Goal: Task Accomplishment & Management: Manage account settings

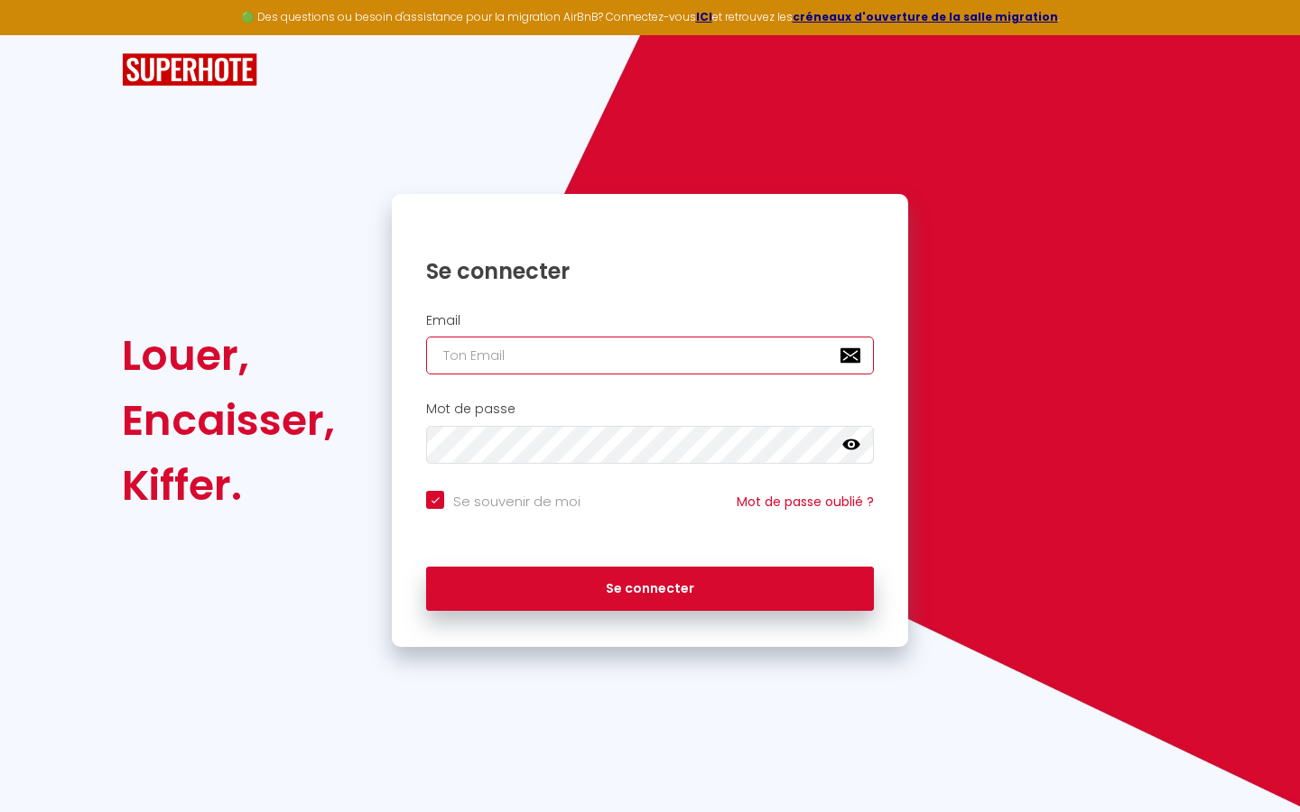
type input "l"
checkbox input "true"
type input "le"
checkbox input "true"
type input "les"
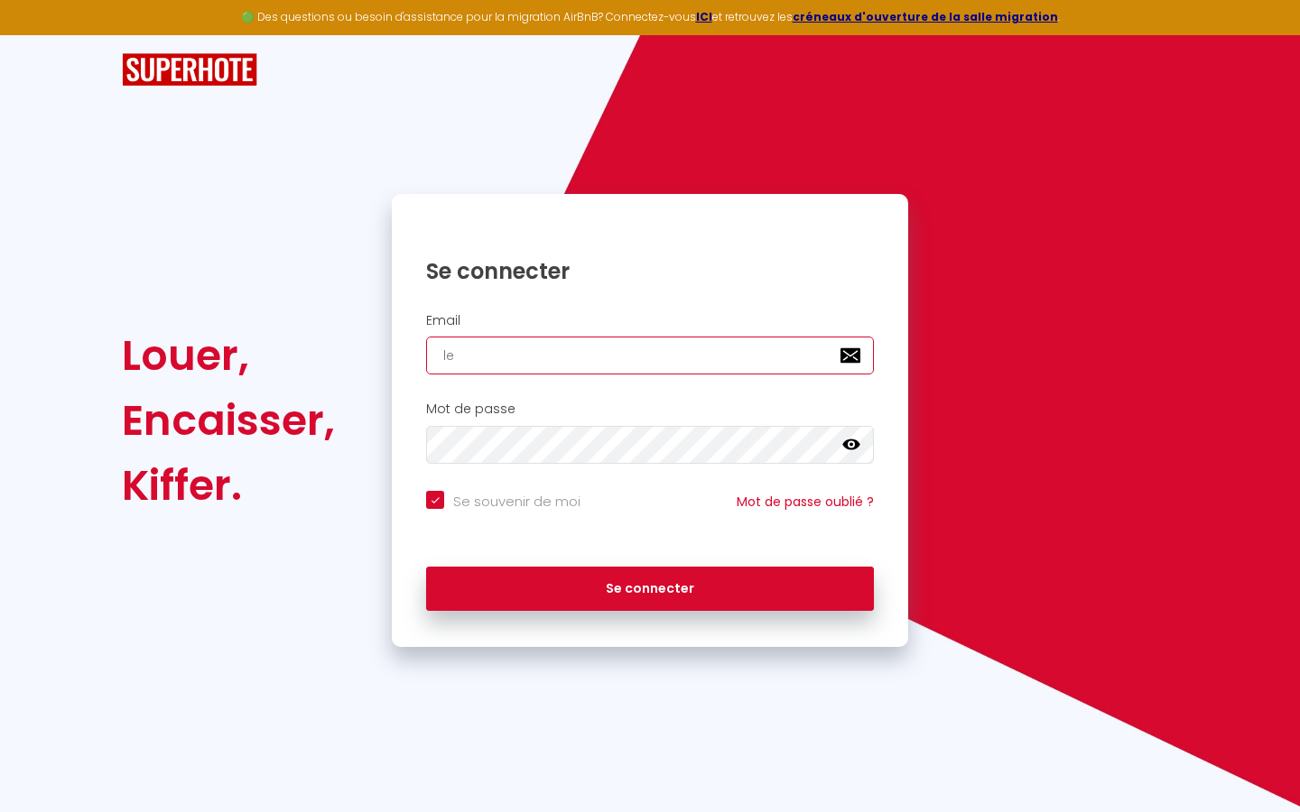
checkbox input "true"
type input "lesp"
checkbox input "true"
type input "lespa"
checkbox input "true"
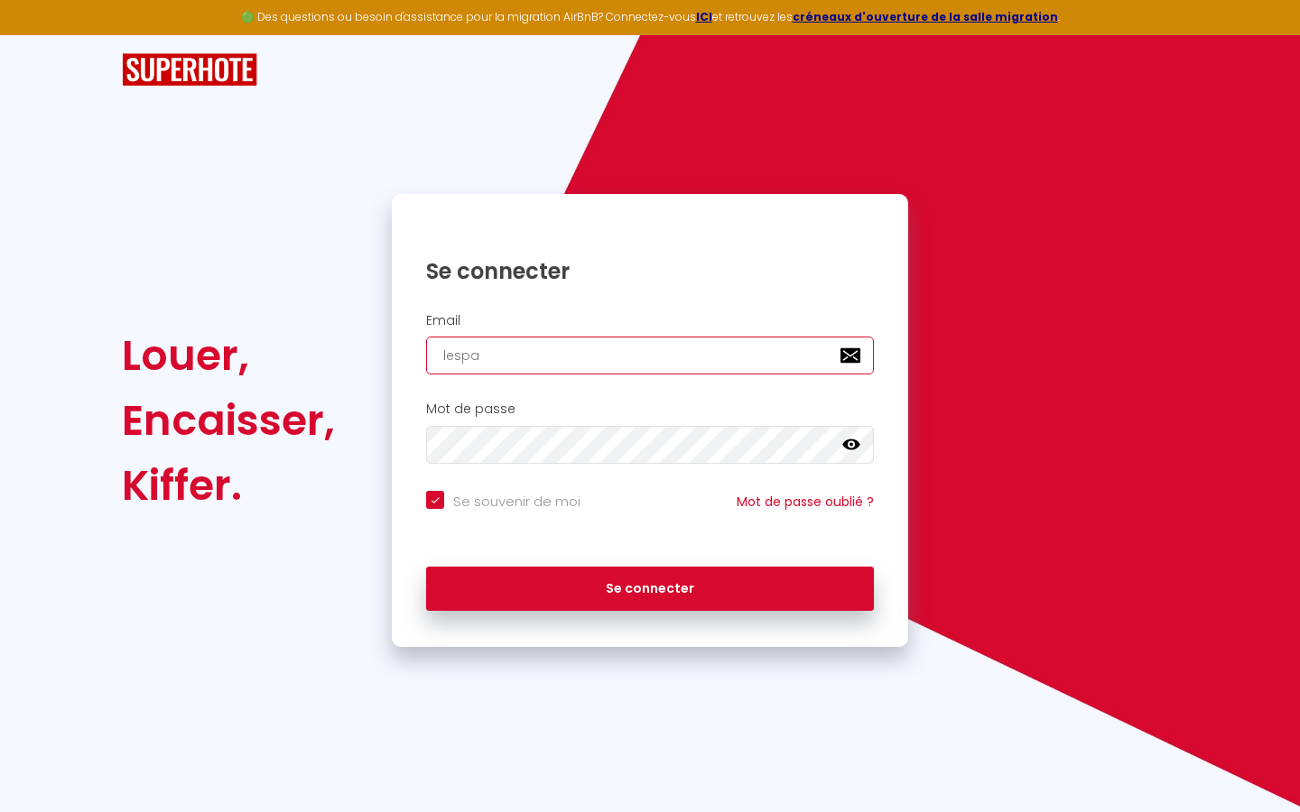
type input "lespac"
checkbox input "true"
type input "lespace"
checkbox input "true"
type input "lespaced"
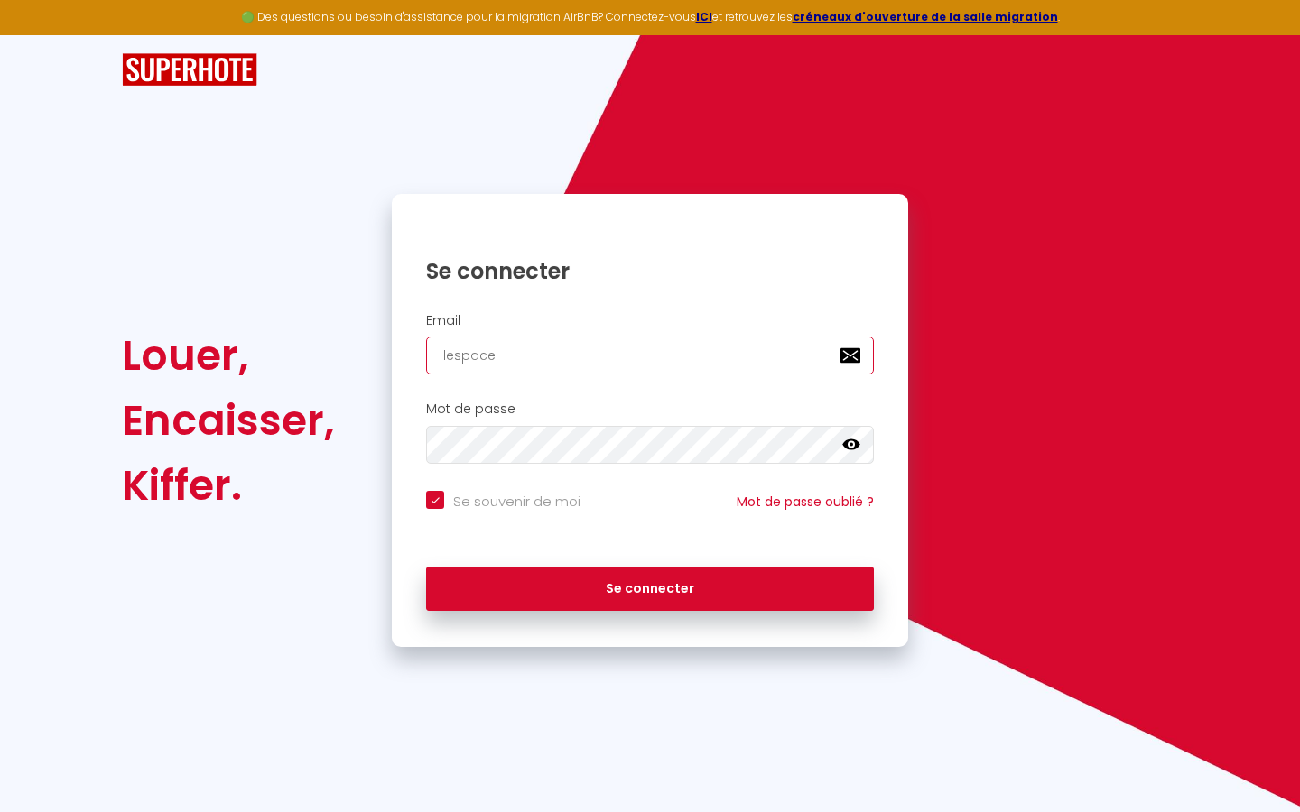
checkbox input "true"
type input "lespacede"
checkbox input "true"
type input "lespacedet"
checkbox input "true"
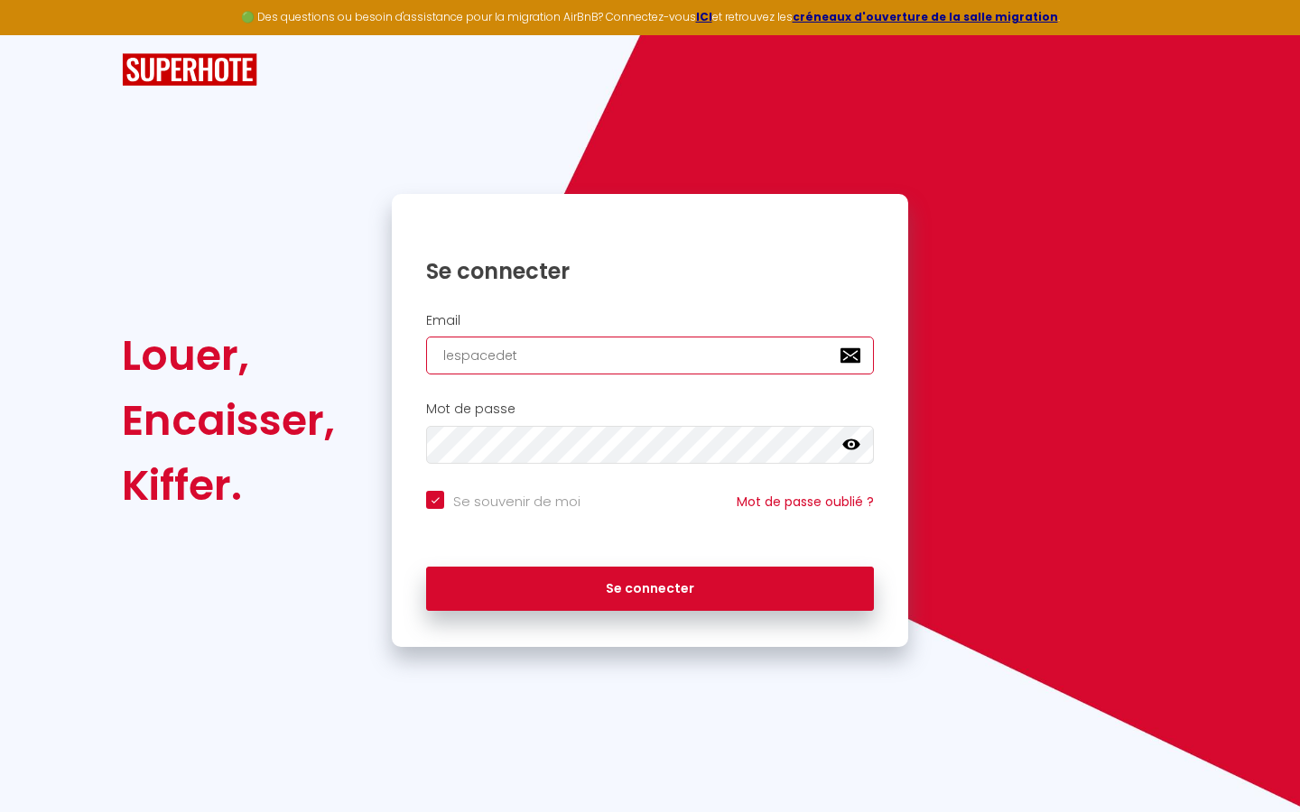
type input "lespacedete"
checkbox input "true"
type input "lespacedeten"
checkbox input "true"
type input "lespacedetent"
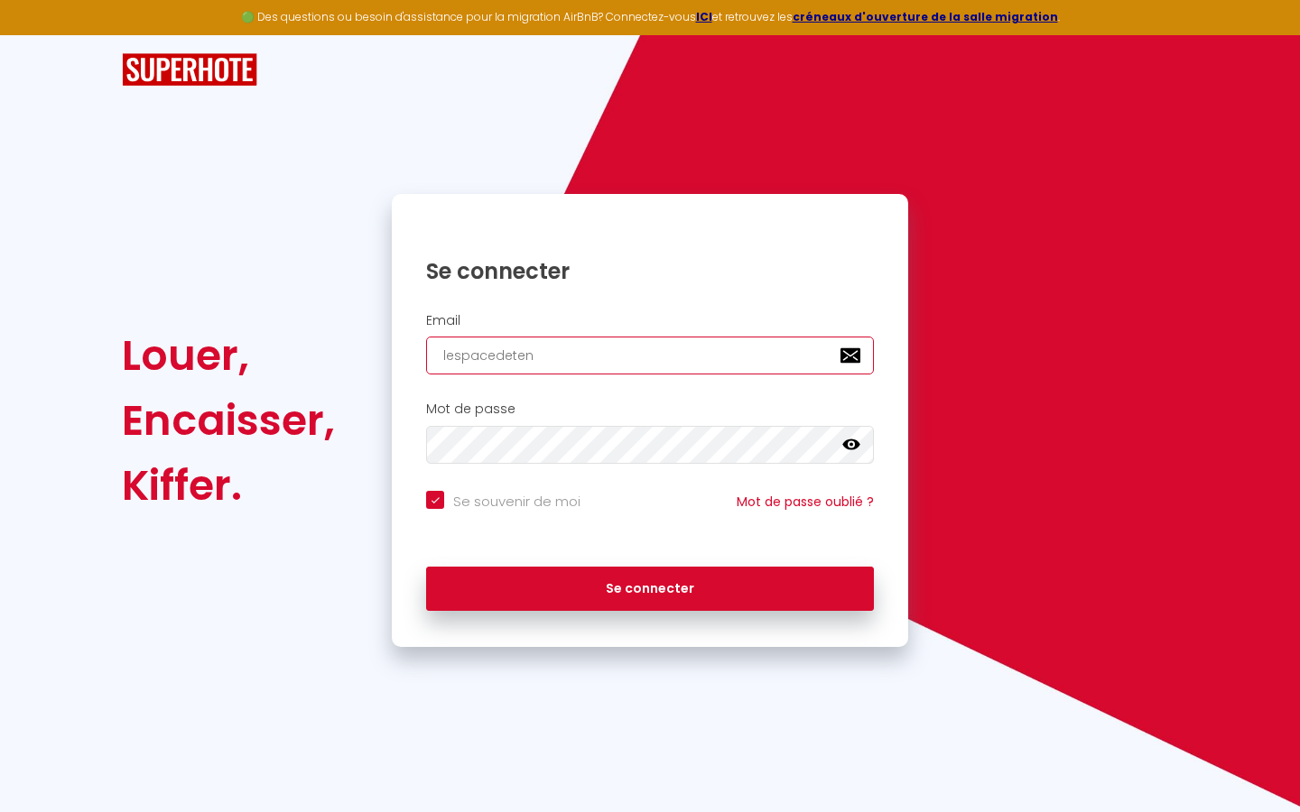
checkbox input "true"
type input "lespacedetente"
checkbox input "true"
type input "lespacedetente@"
checkbox input "true"
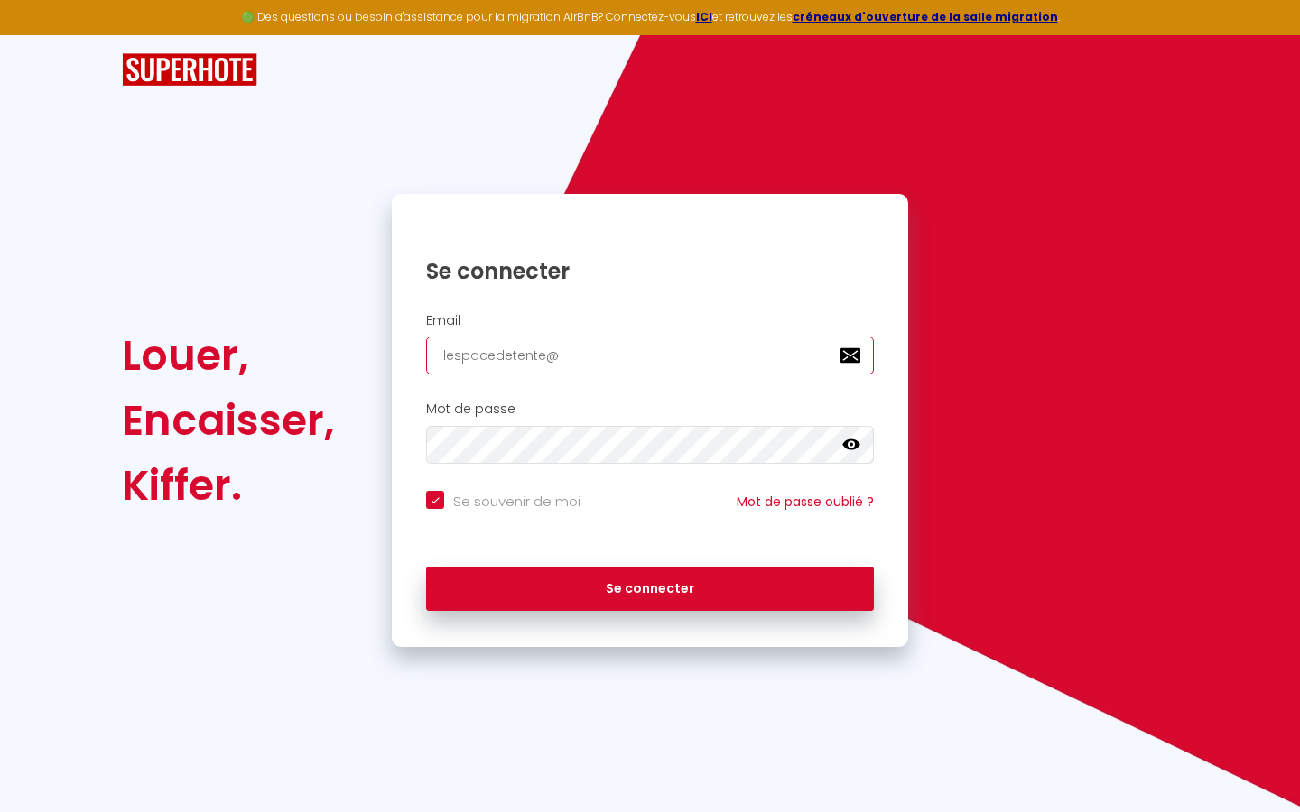
type input "lespacedetente@g"
checkbox input "true"
type input "lespacedetente@gm"
checkbox input "true"
type input "lespacedetente@gma"
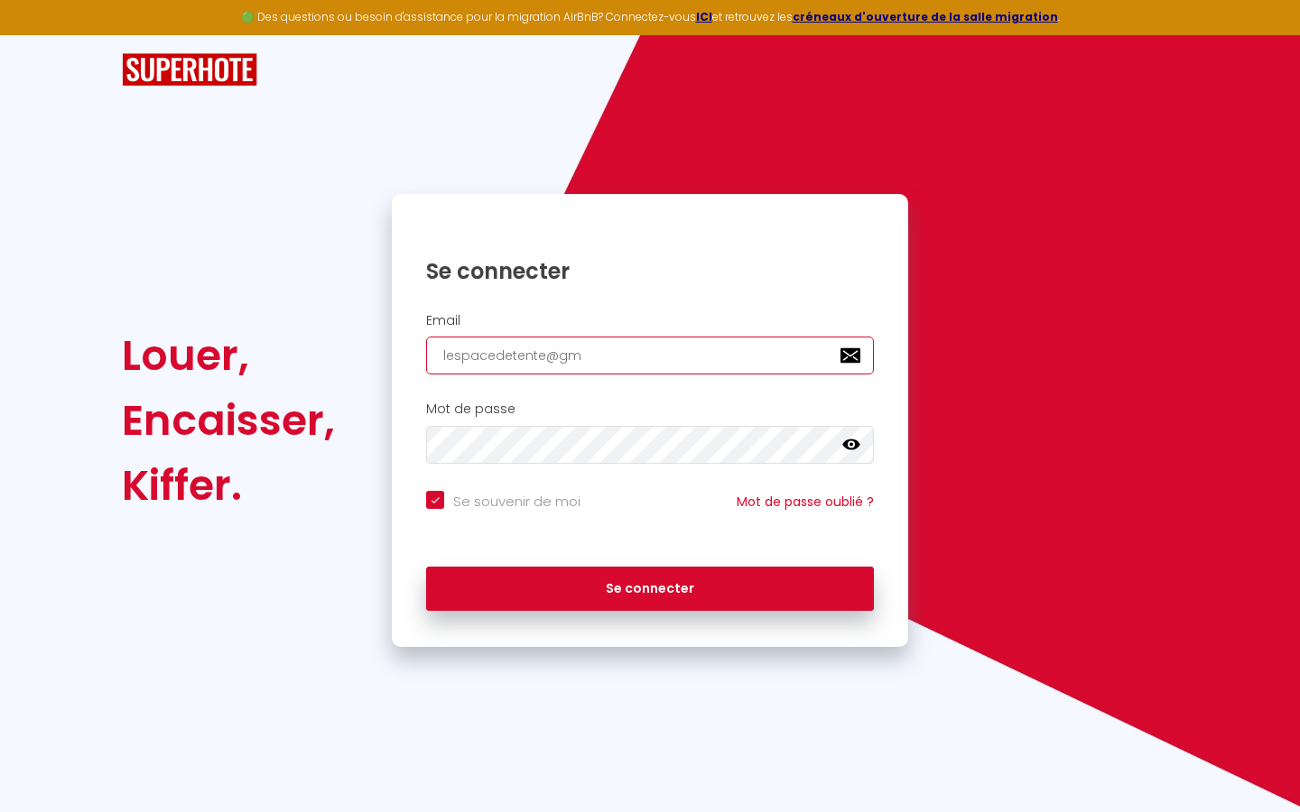
checkbox input "true"
type input "lespacedetente@gmai"
checkbox input "true"
type input "[EMAIL_ADDRESS]"
checkbox input "true"
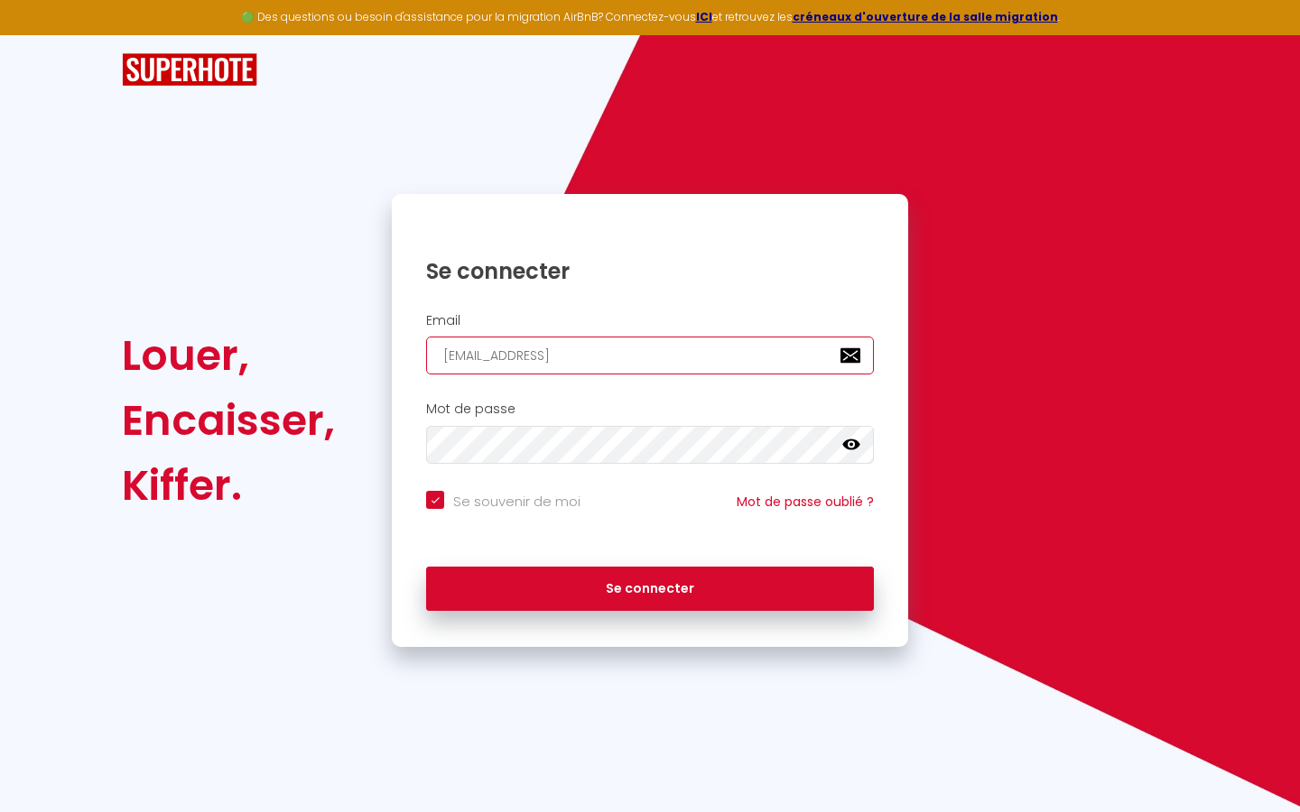
type input "[EMAIL_ADDRESS]."
checkbox input "true"
type input "lespacedetente@gmail.c"
checkbox input "true"
type input "[EMAIL_ADDRESS][DOMAIN_NAME]"
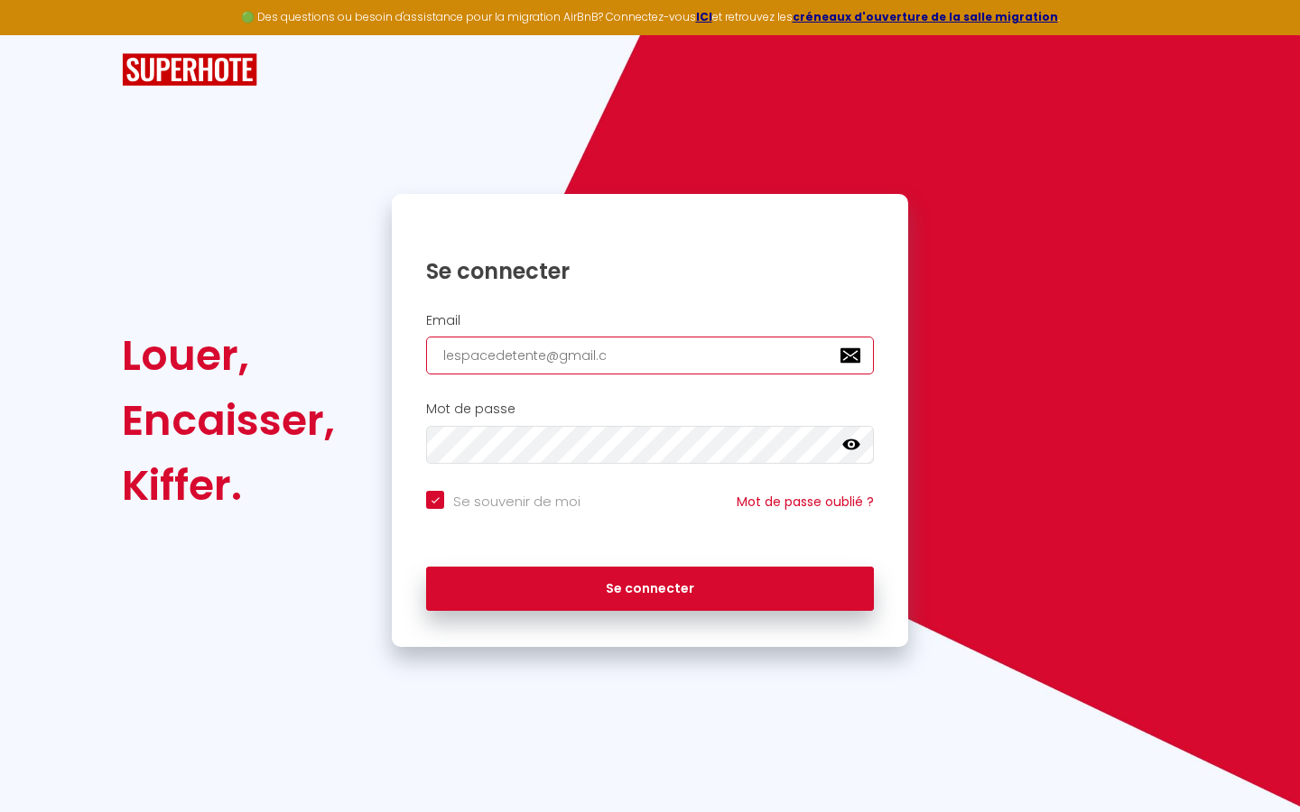
checkbox input "true"
type input "[EMAIL_ADDRESS][DOMAIN_NAME]"
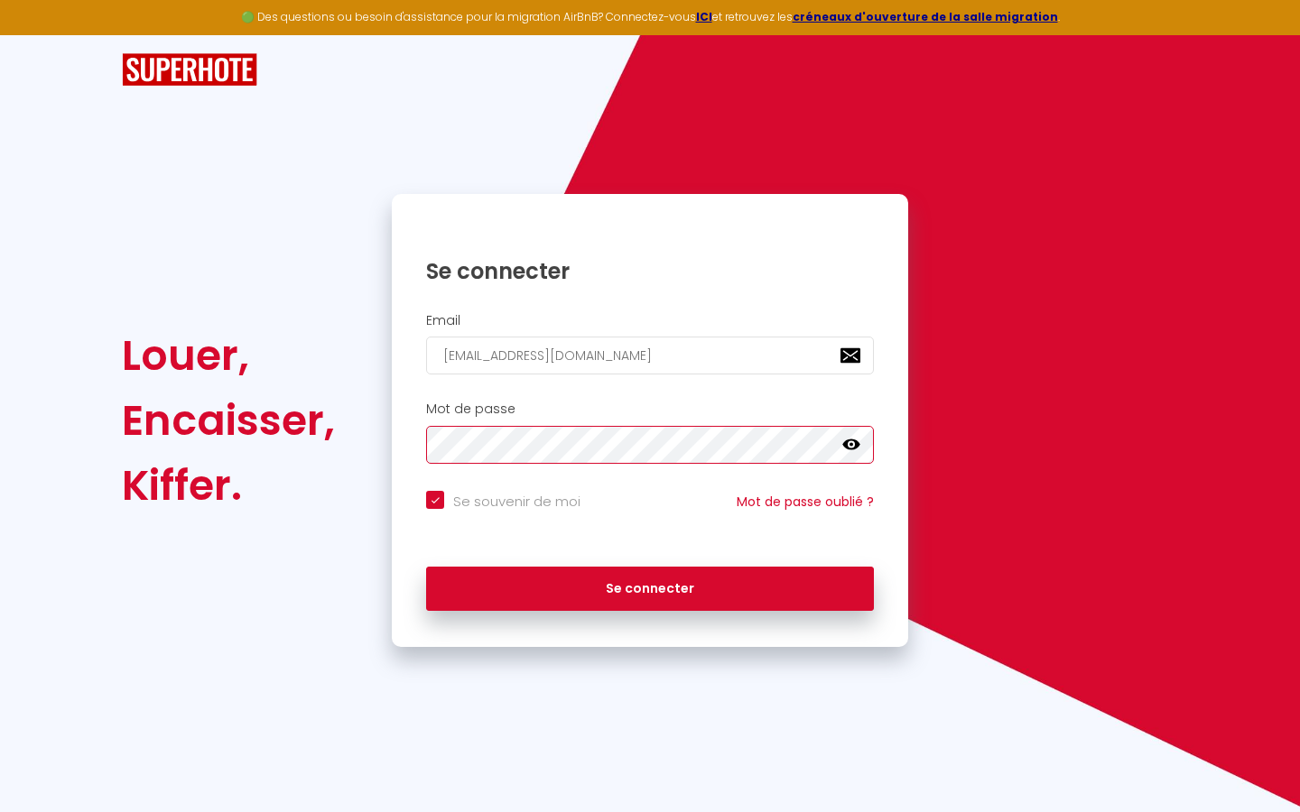
checkbox input "true"
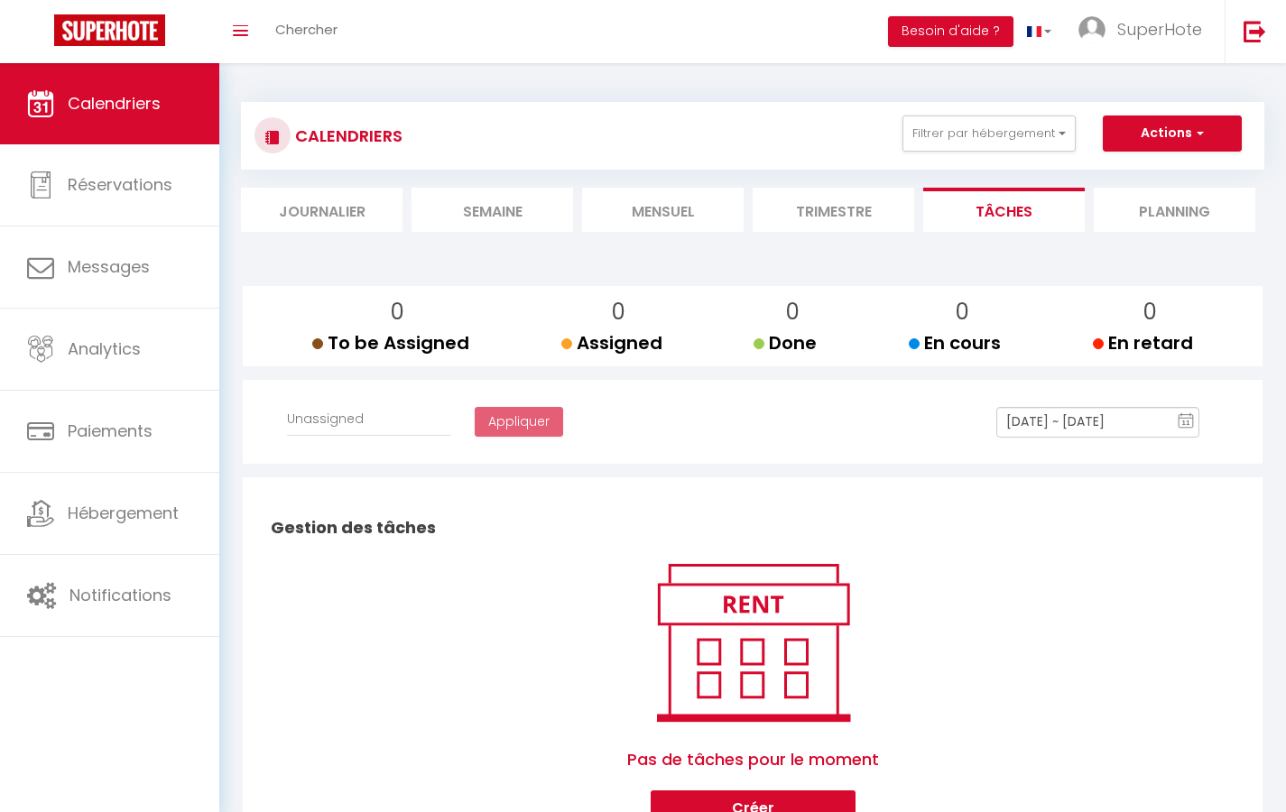
select select
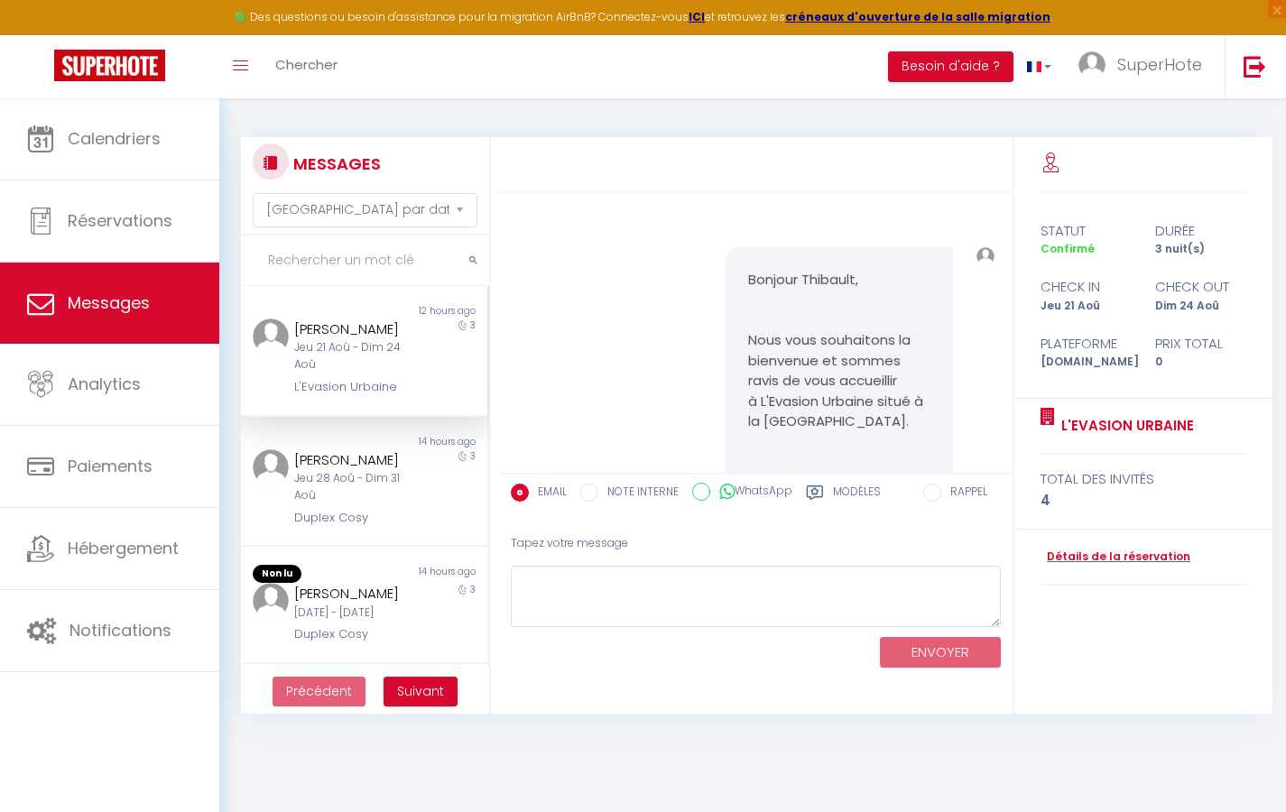
scroll to position [34689, 0]
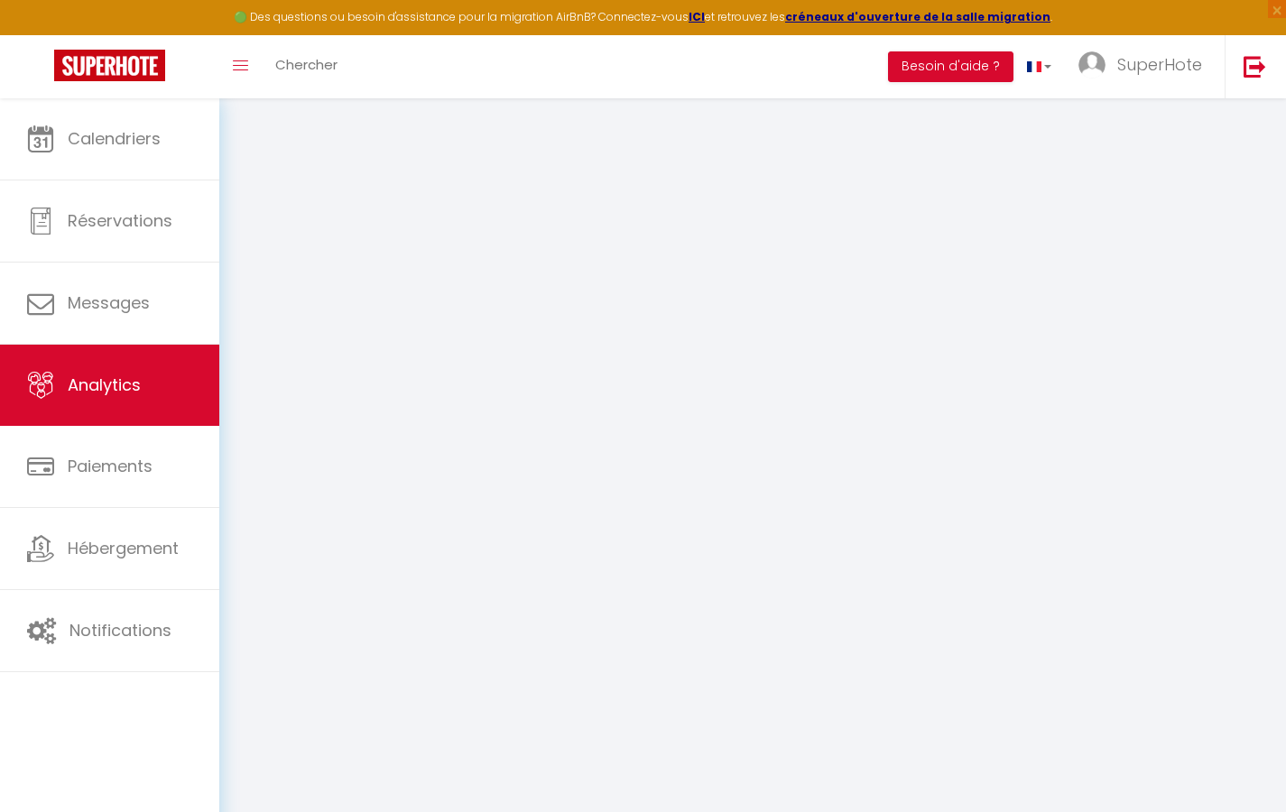
select select "2025"
select select "9"
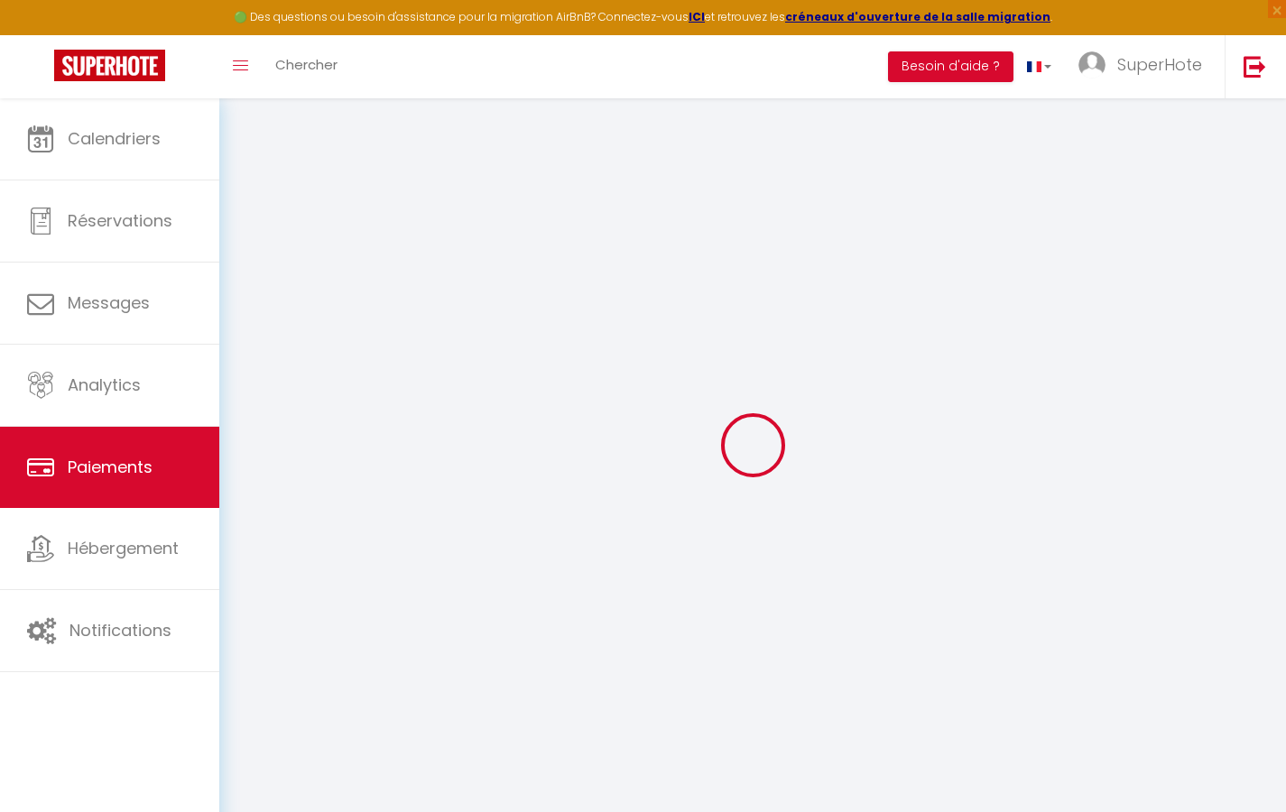
select select "2"
select select "0"
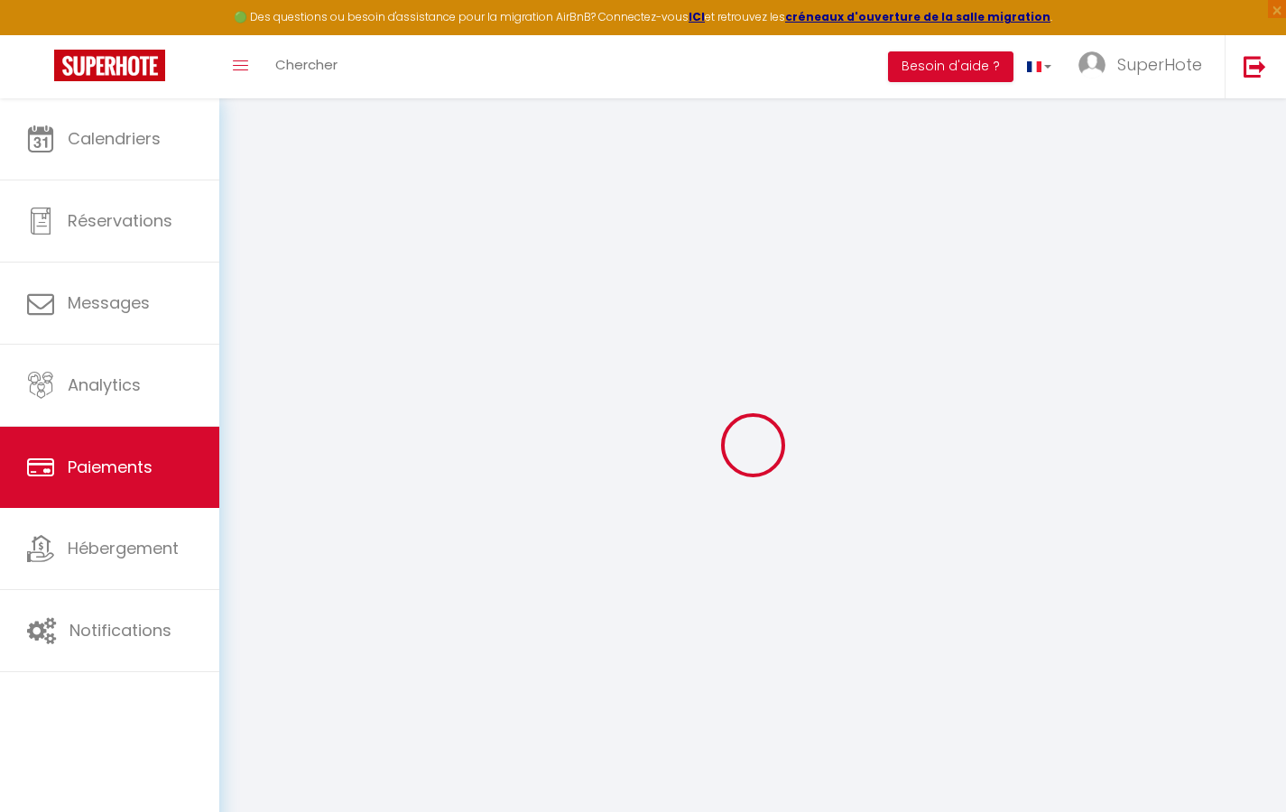
select select "0"
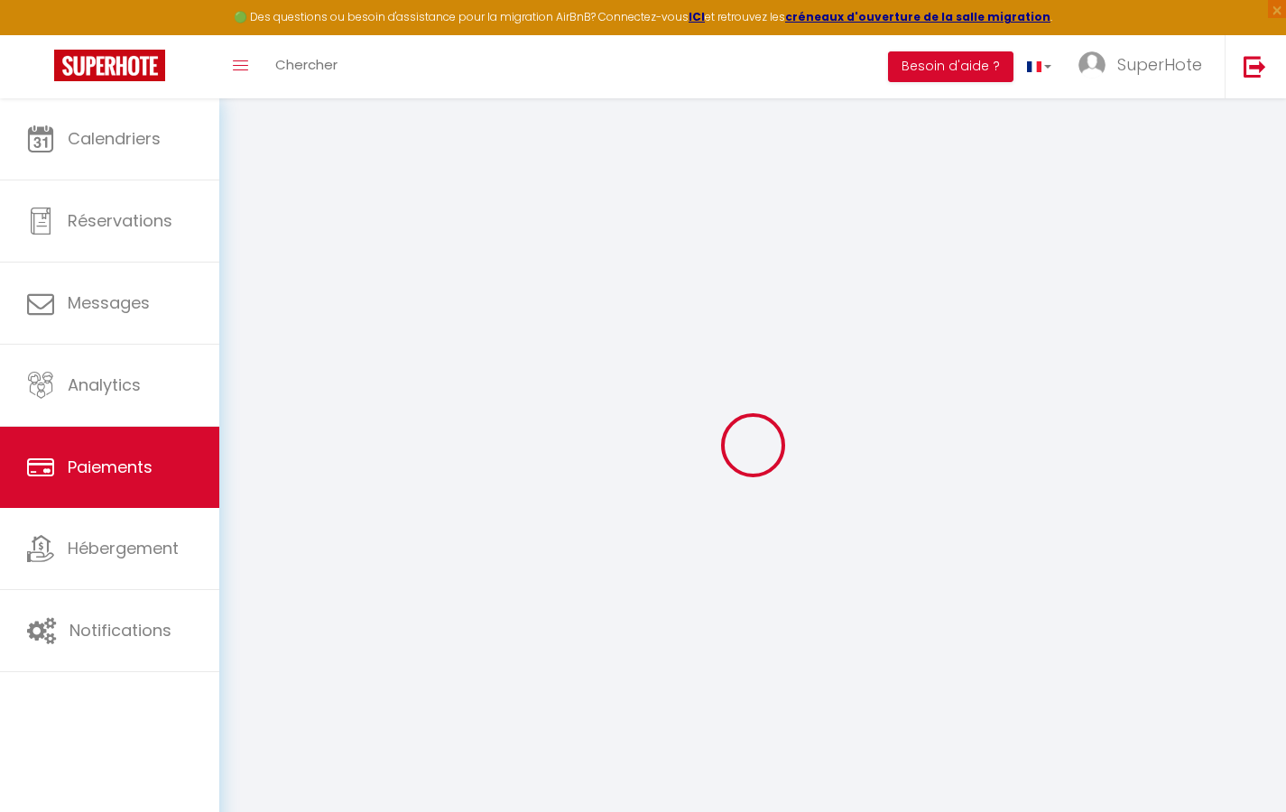
select select "0"
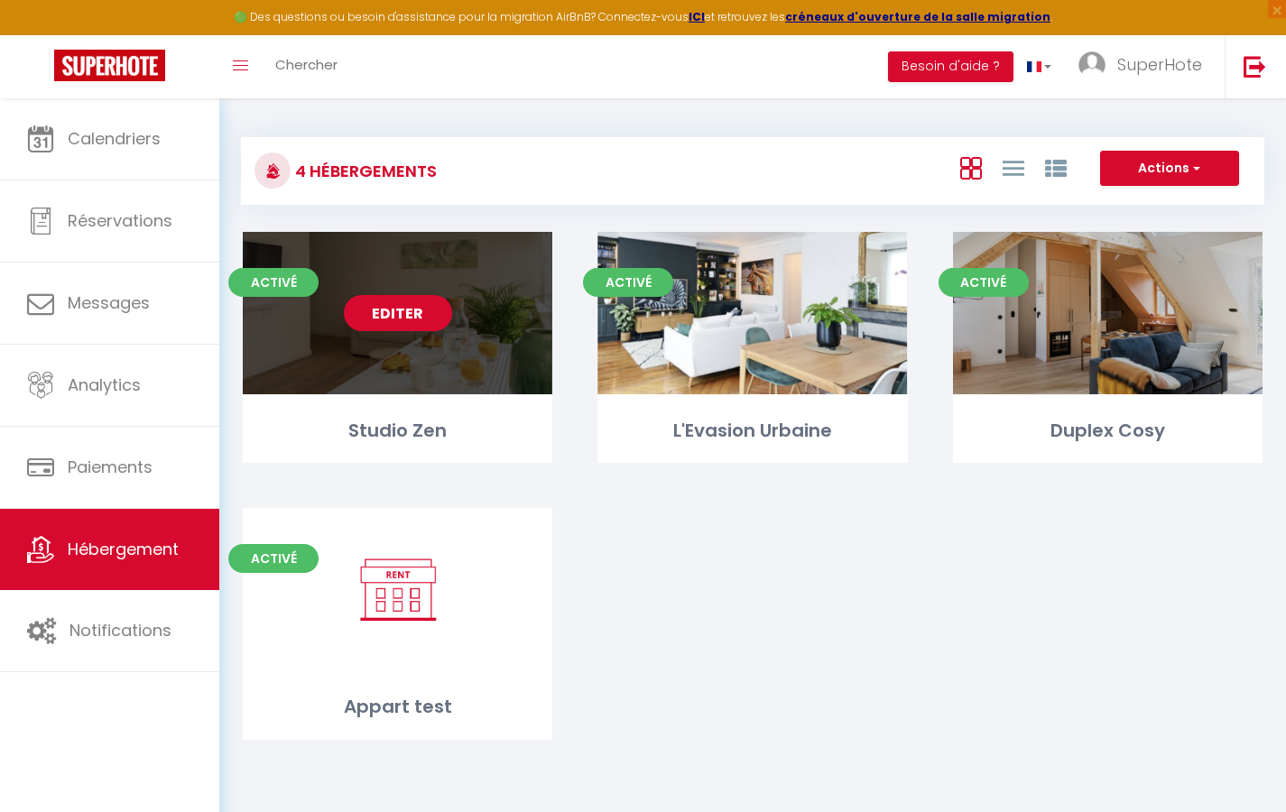
select select "3"
select select "2"
select select "1"
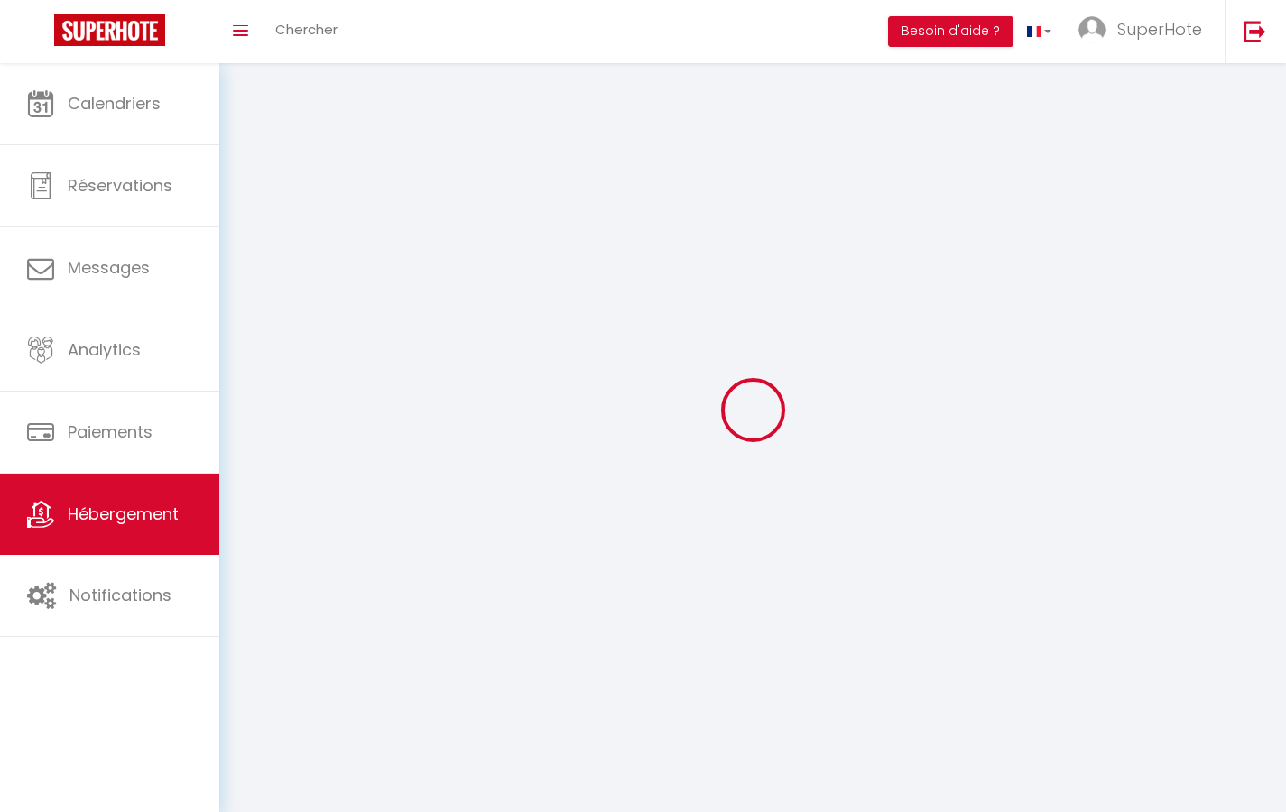
select select
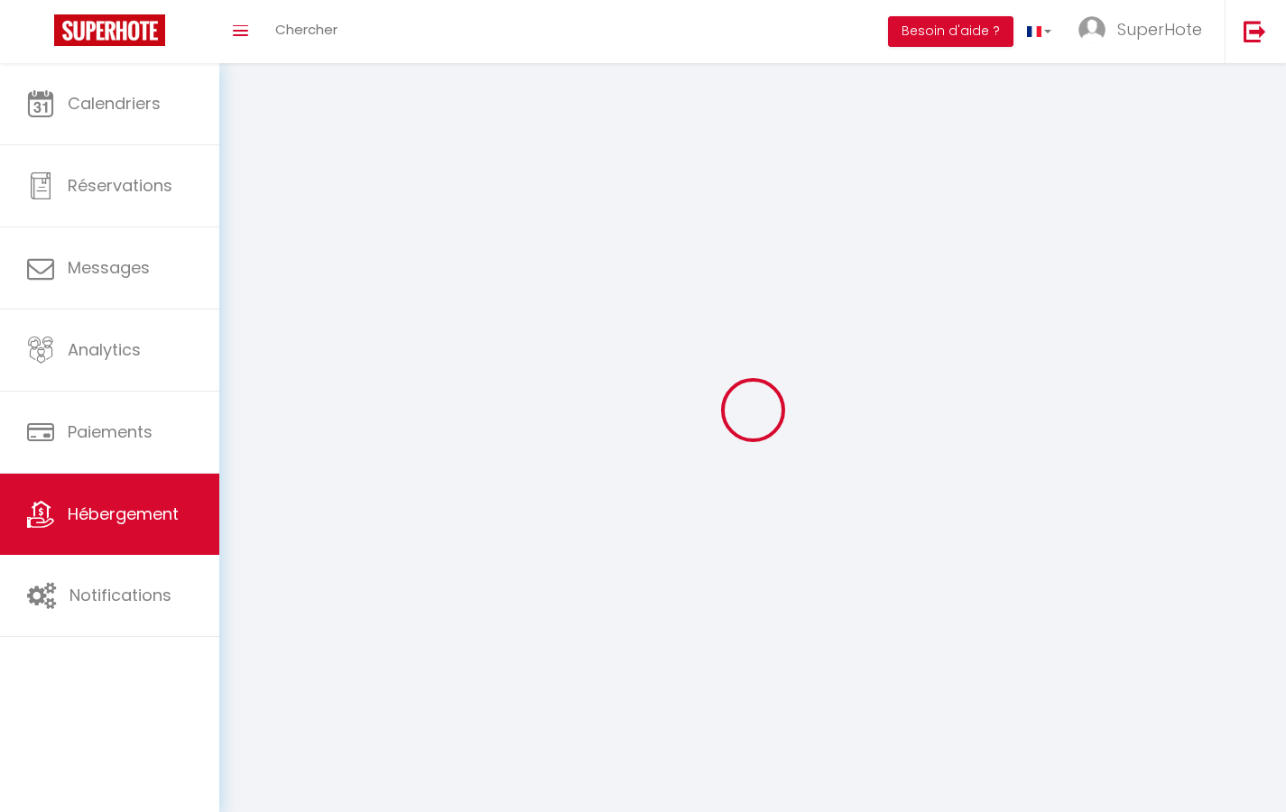
checkbox input "false"
select select
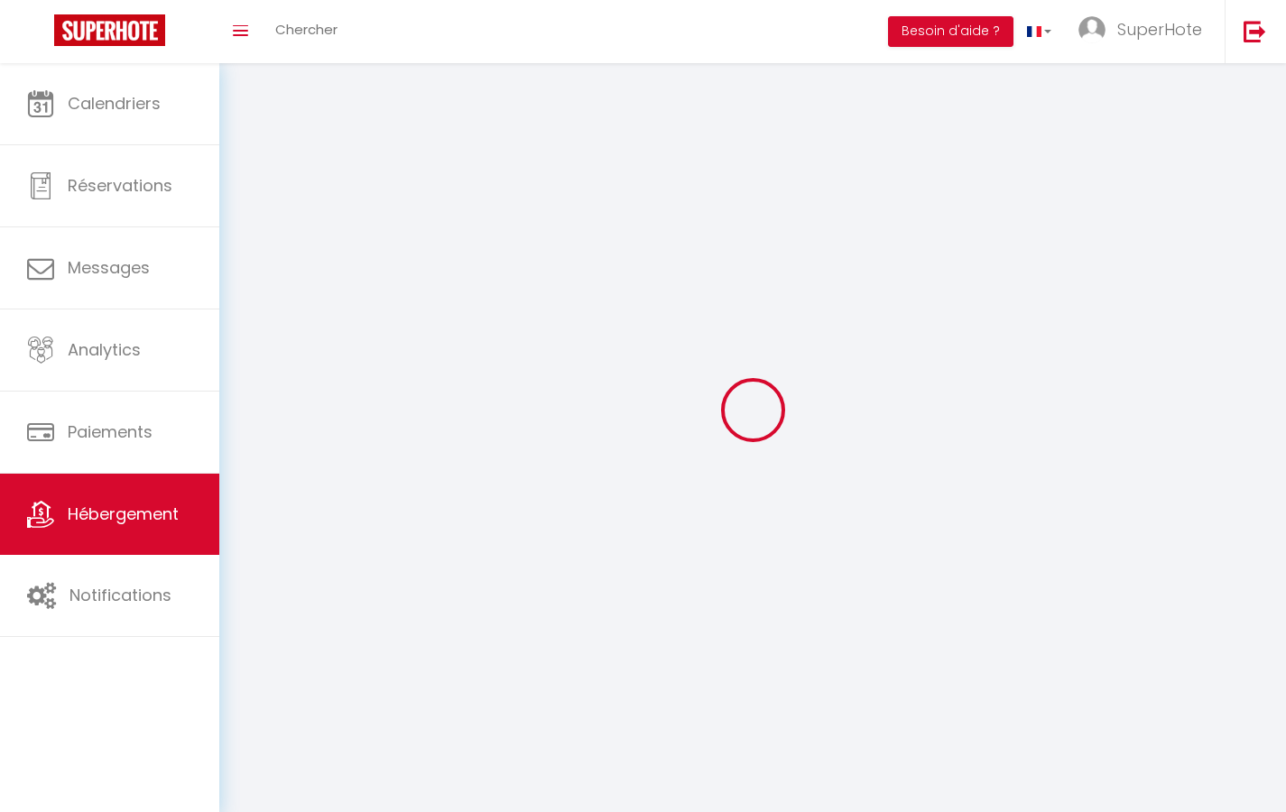
select select
select select "1"
select select
select select "28"
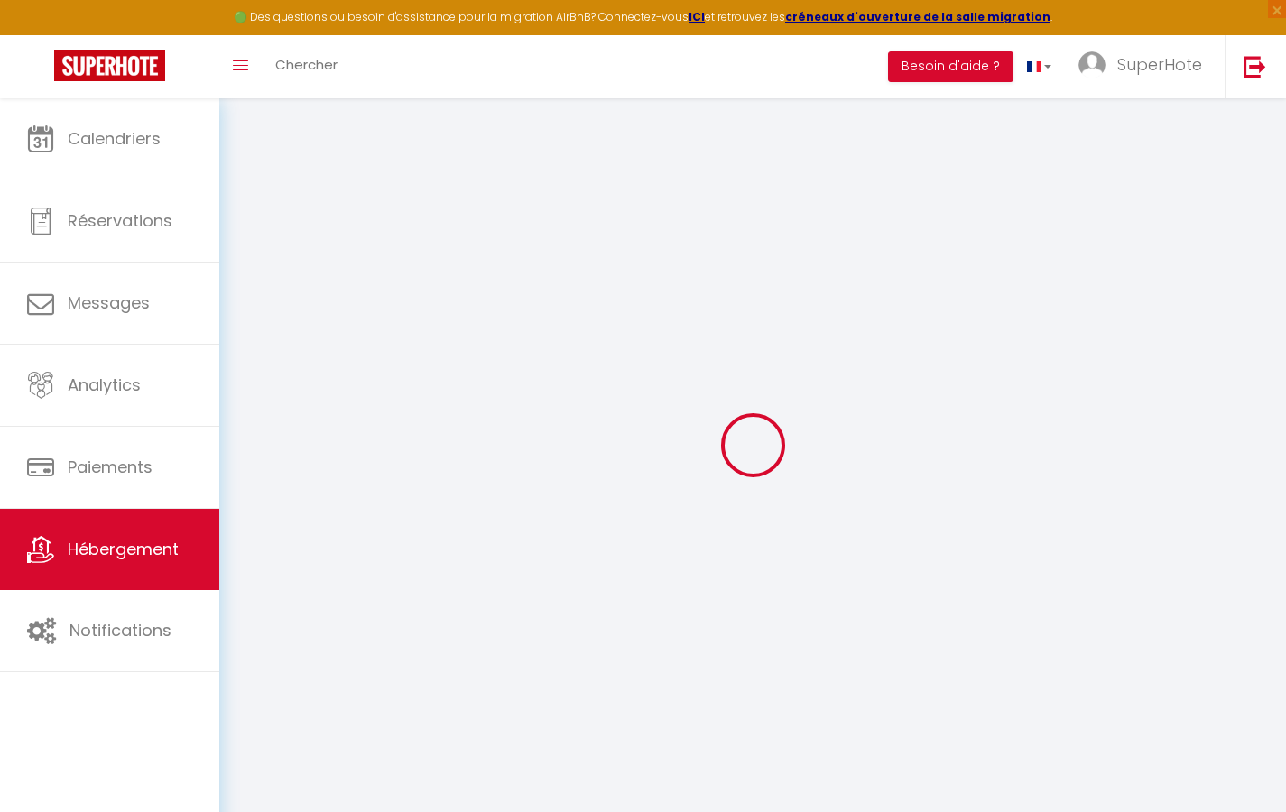
select select
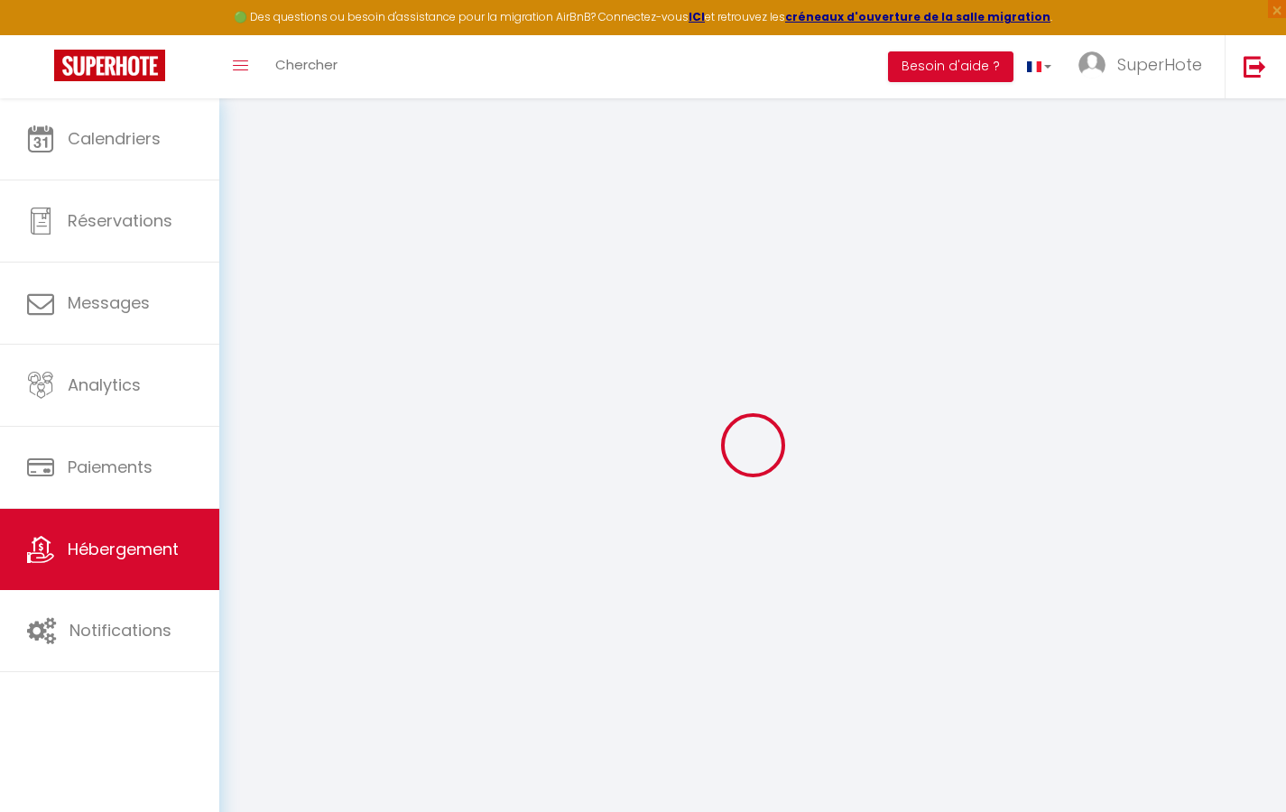
select select
checkbox input "false"
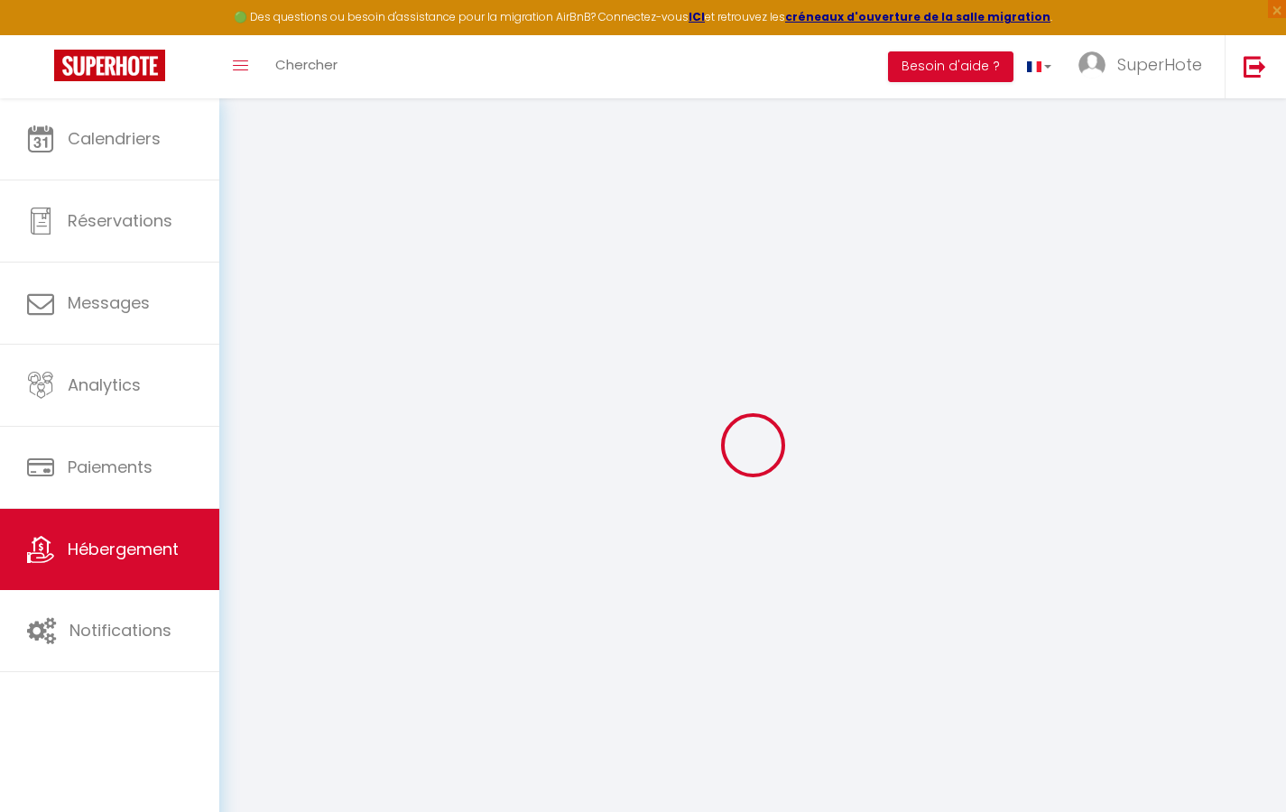
select select
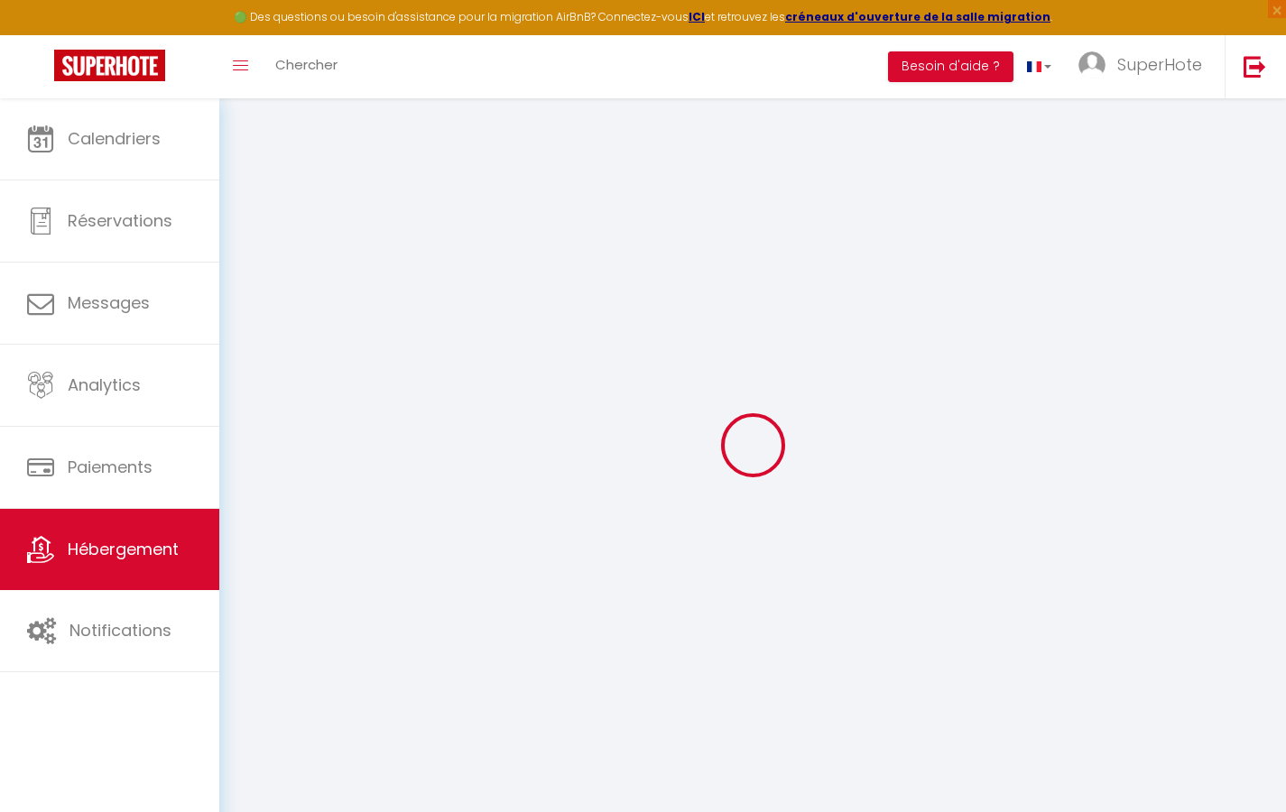
select select
checkbox input "false"
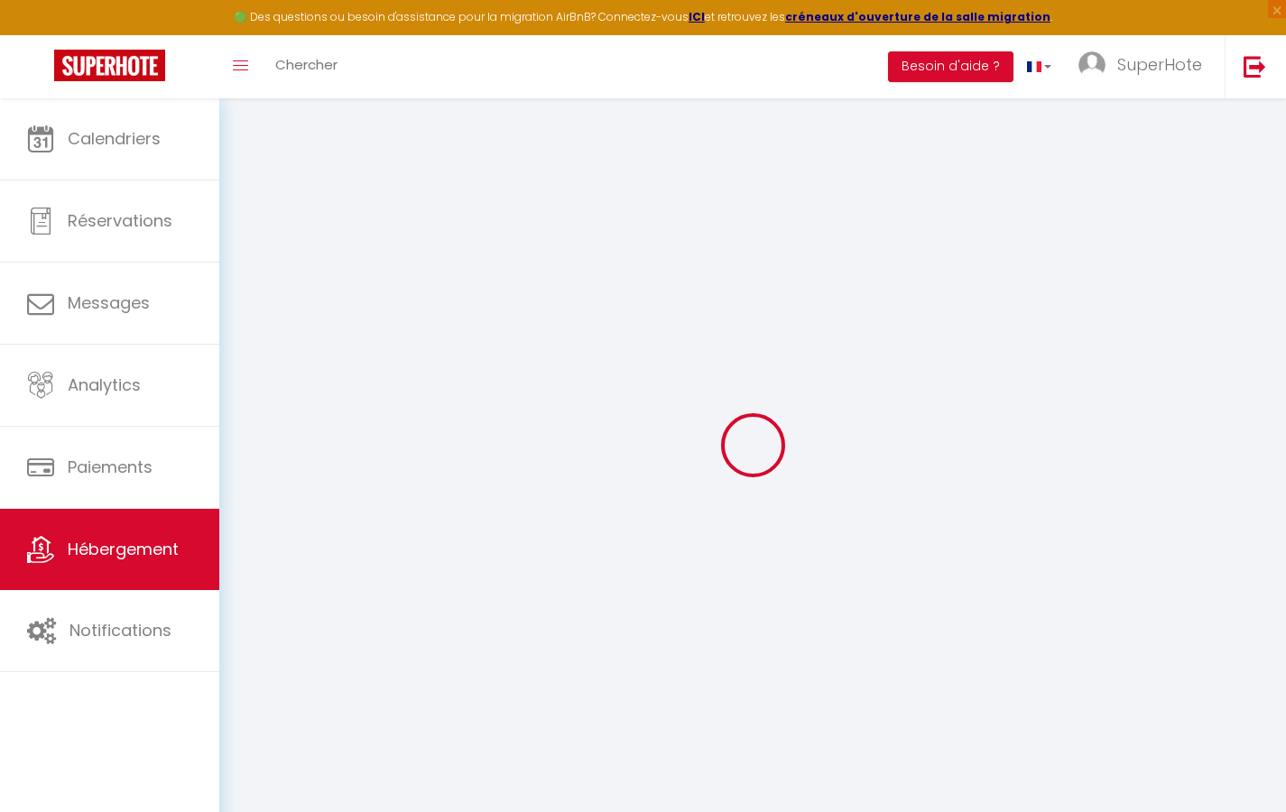
checkbox input "false"
select select
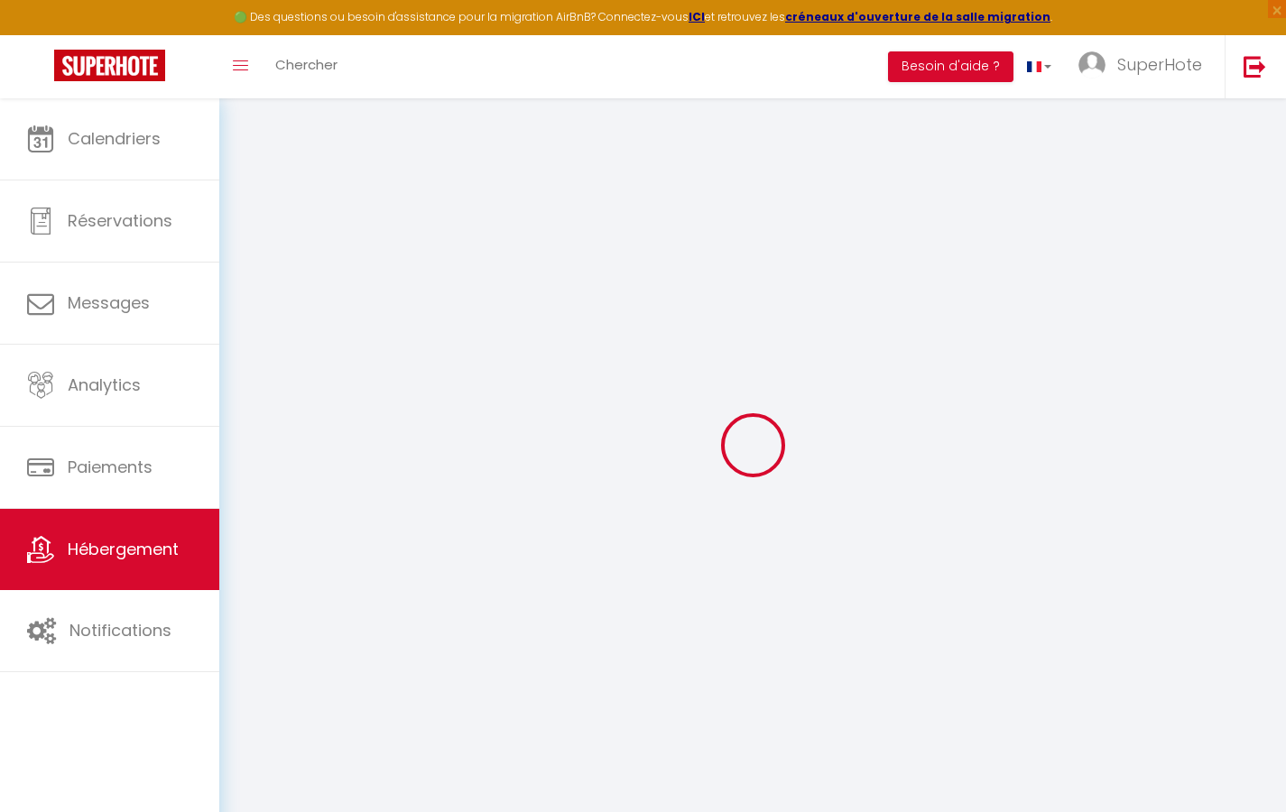
select select
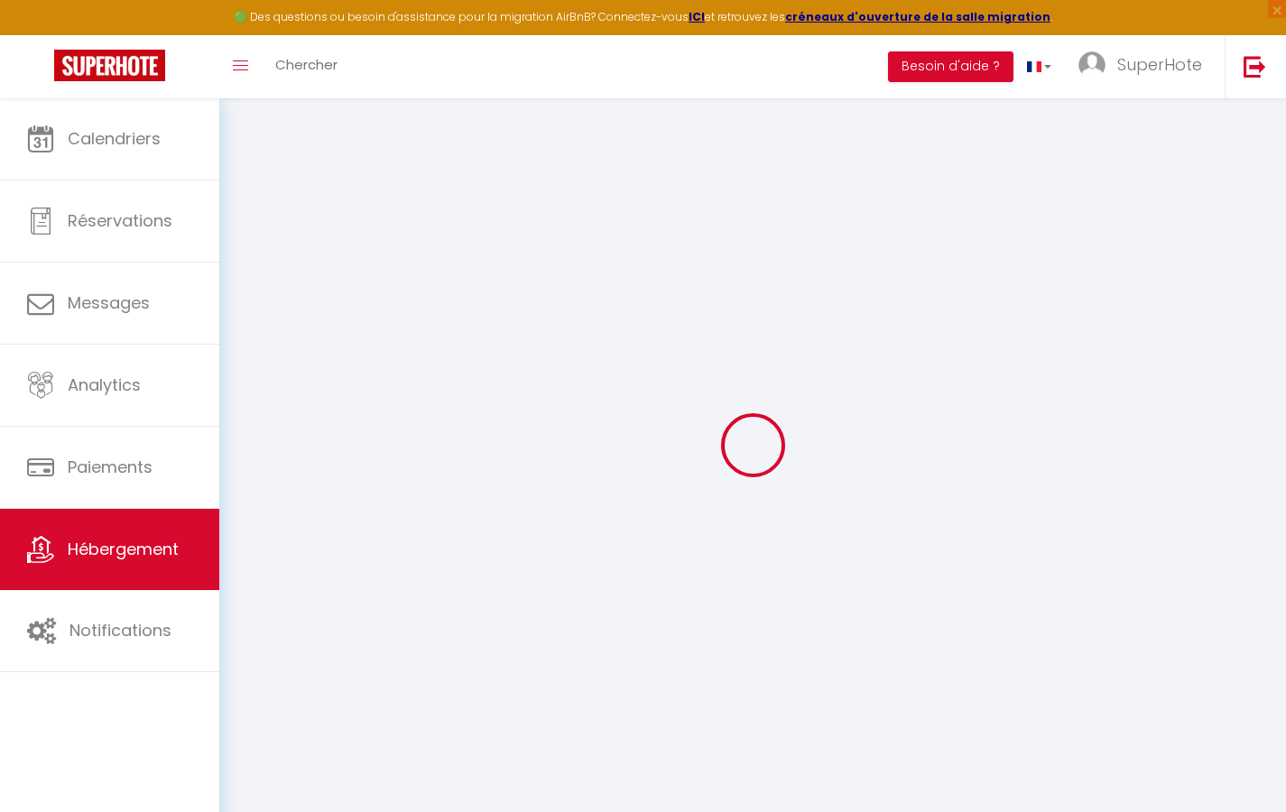
checkbox input "false"
select select
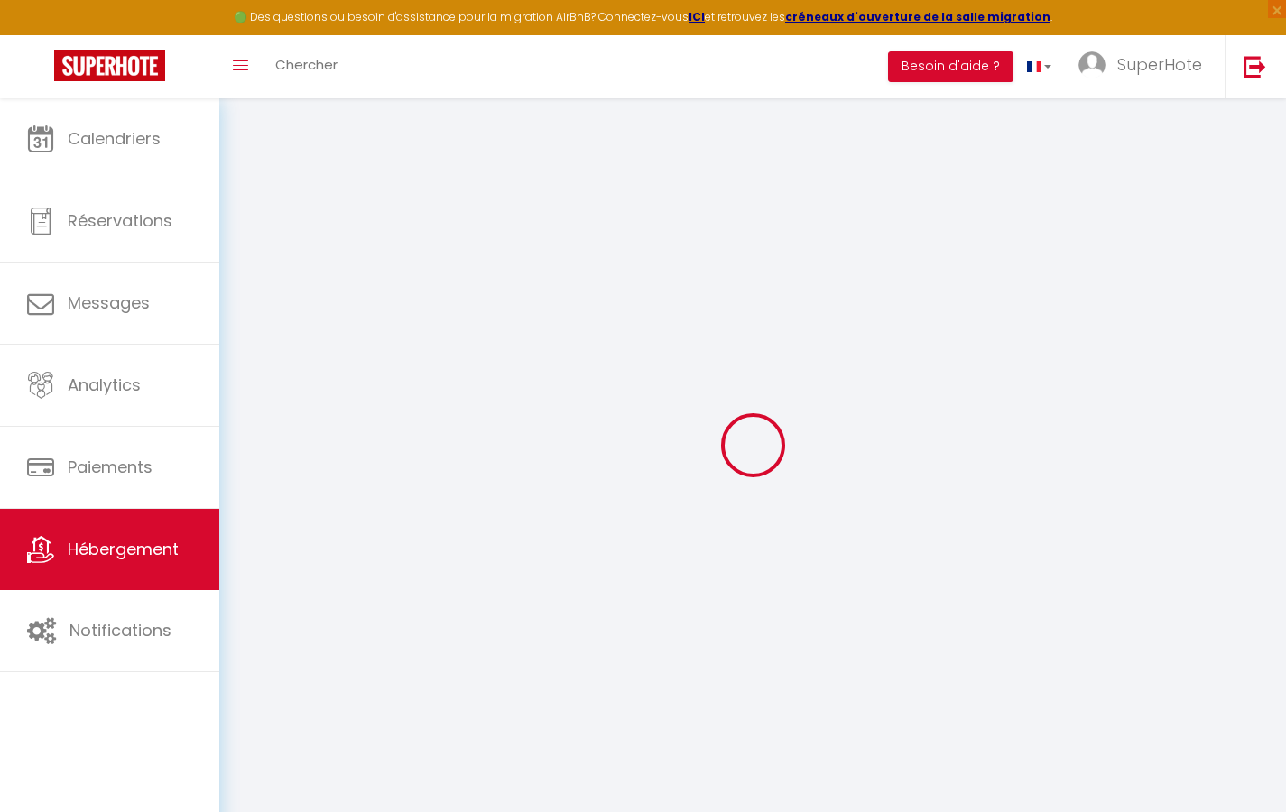
select select
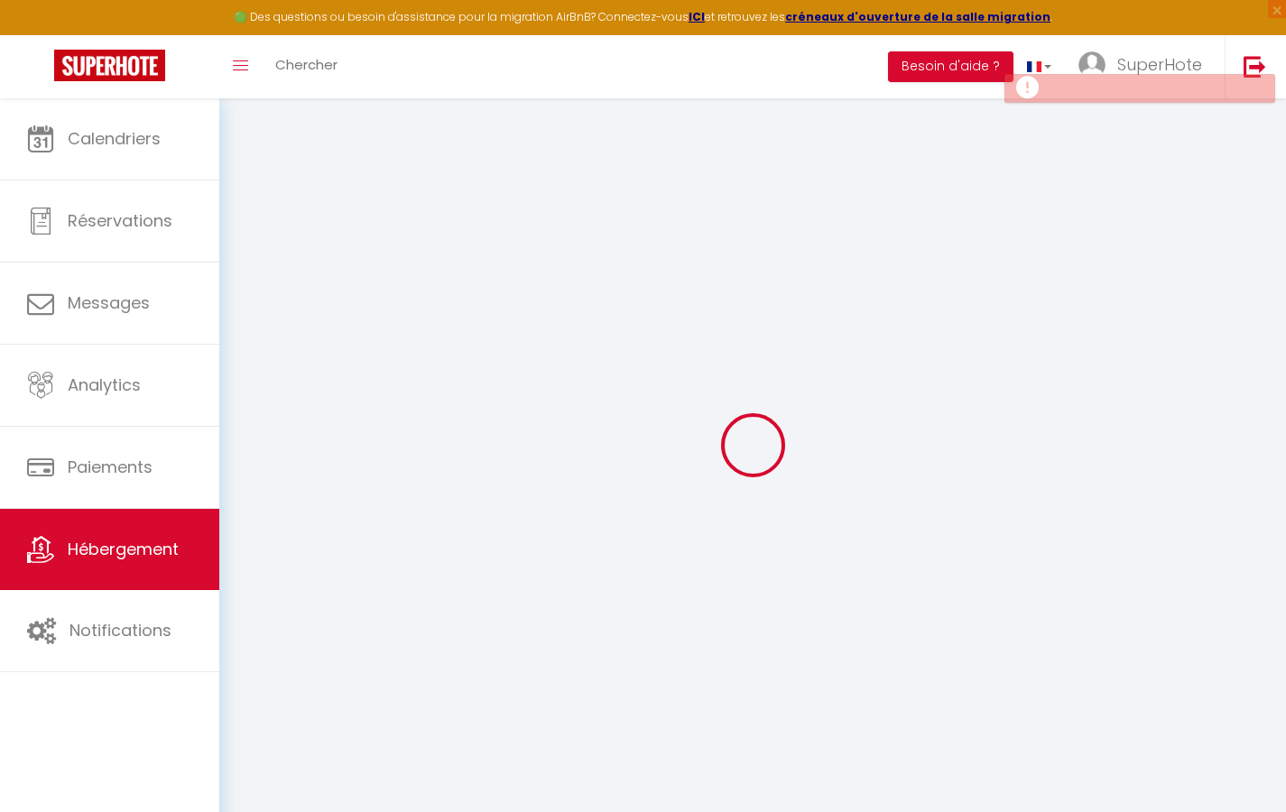
select select
checkbox input "false"
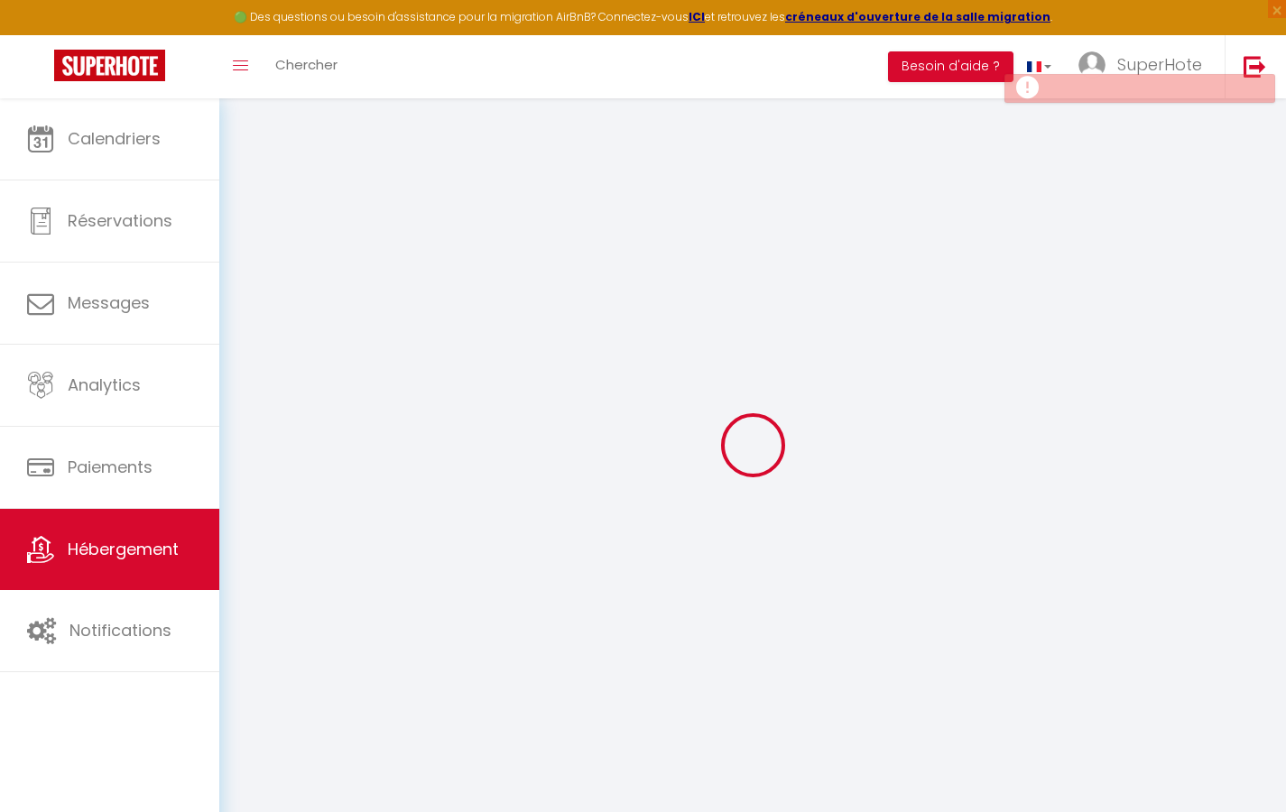
checkbox input "false"
select select
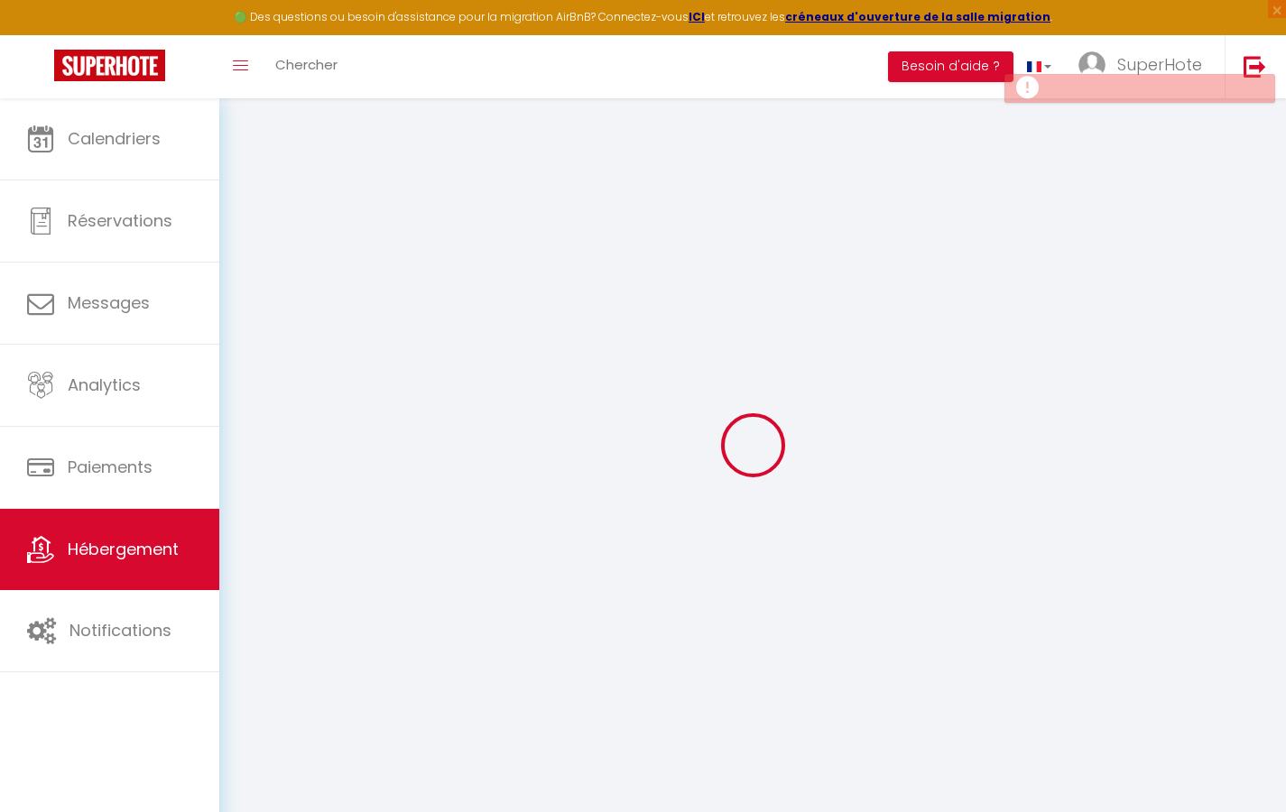
select select
checkbox input "false"
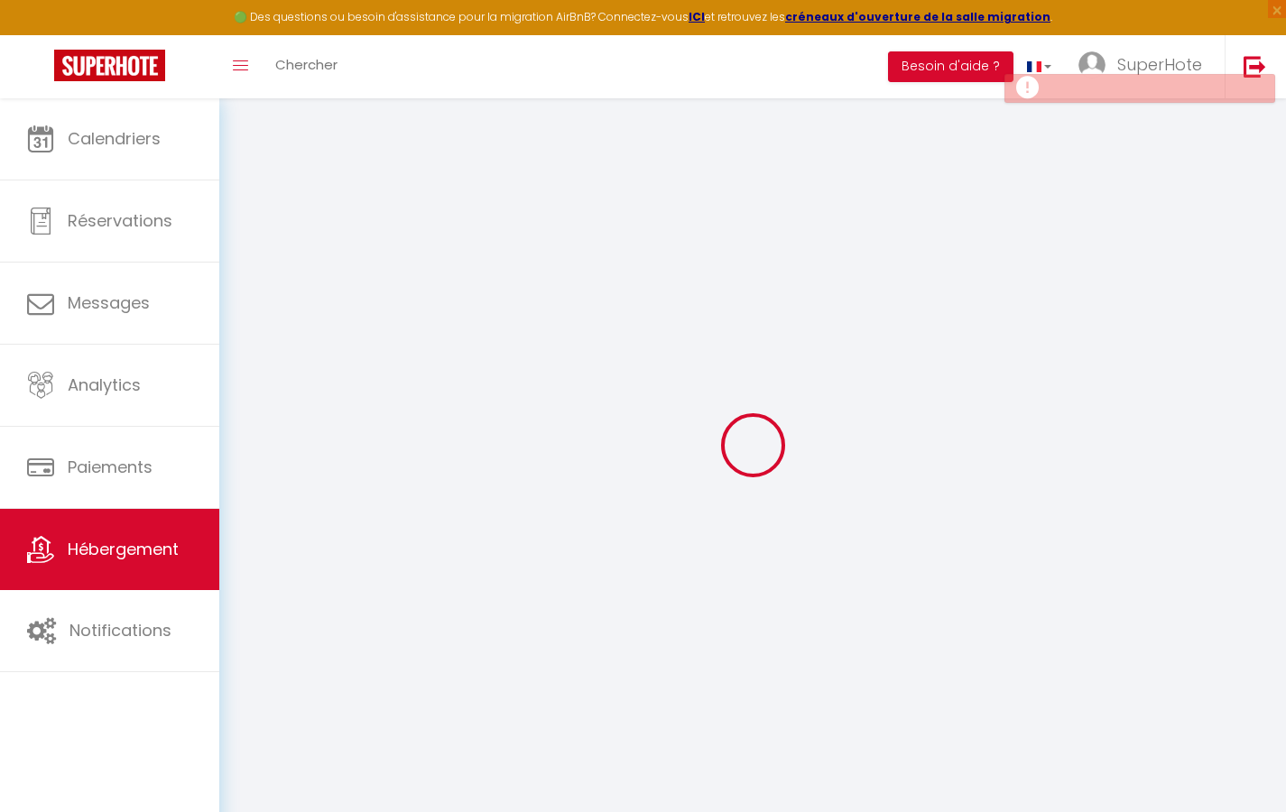
checkbox input "false"
select select
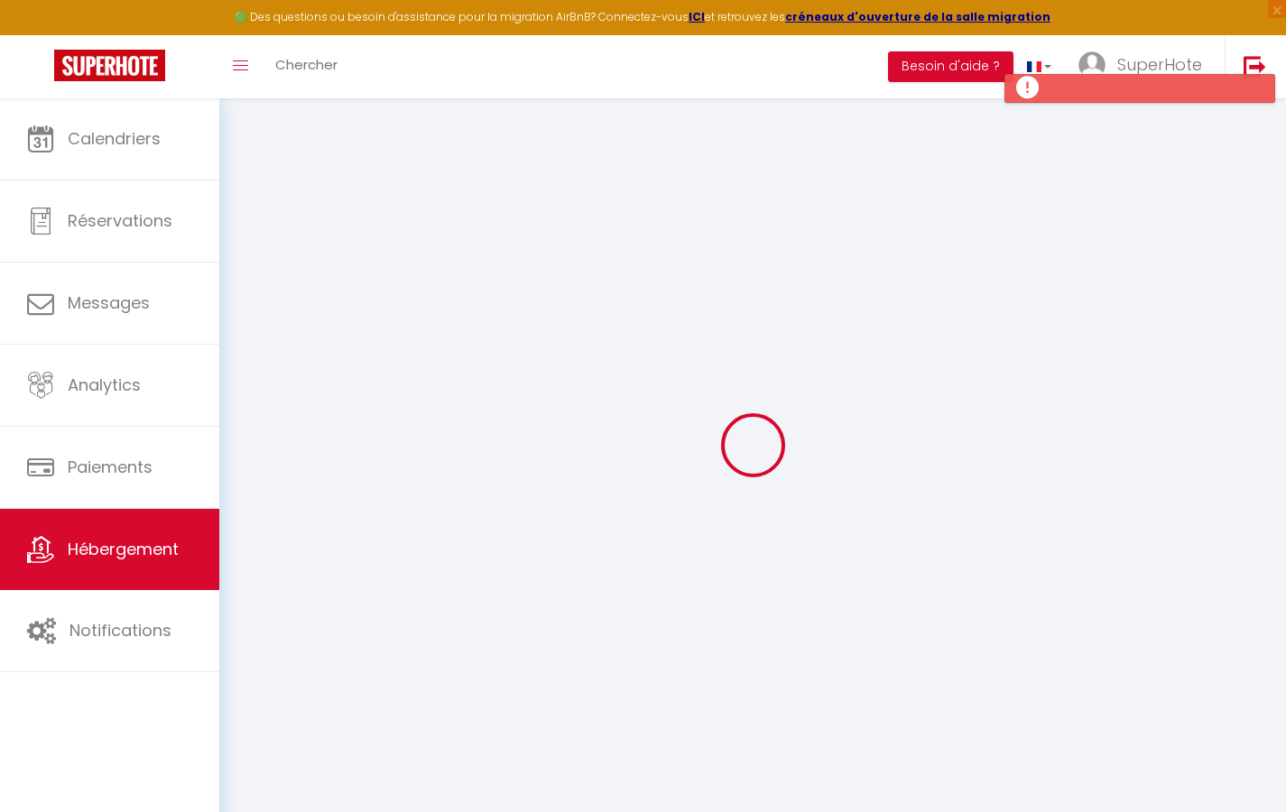
type input "Studio Zen"
type input "[PERSON_NAME]"
type input "DUPOND"
select select "1"
type input "60"
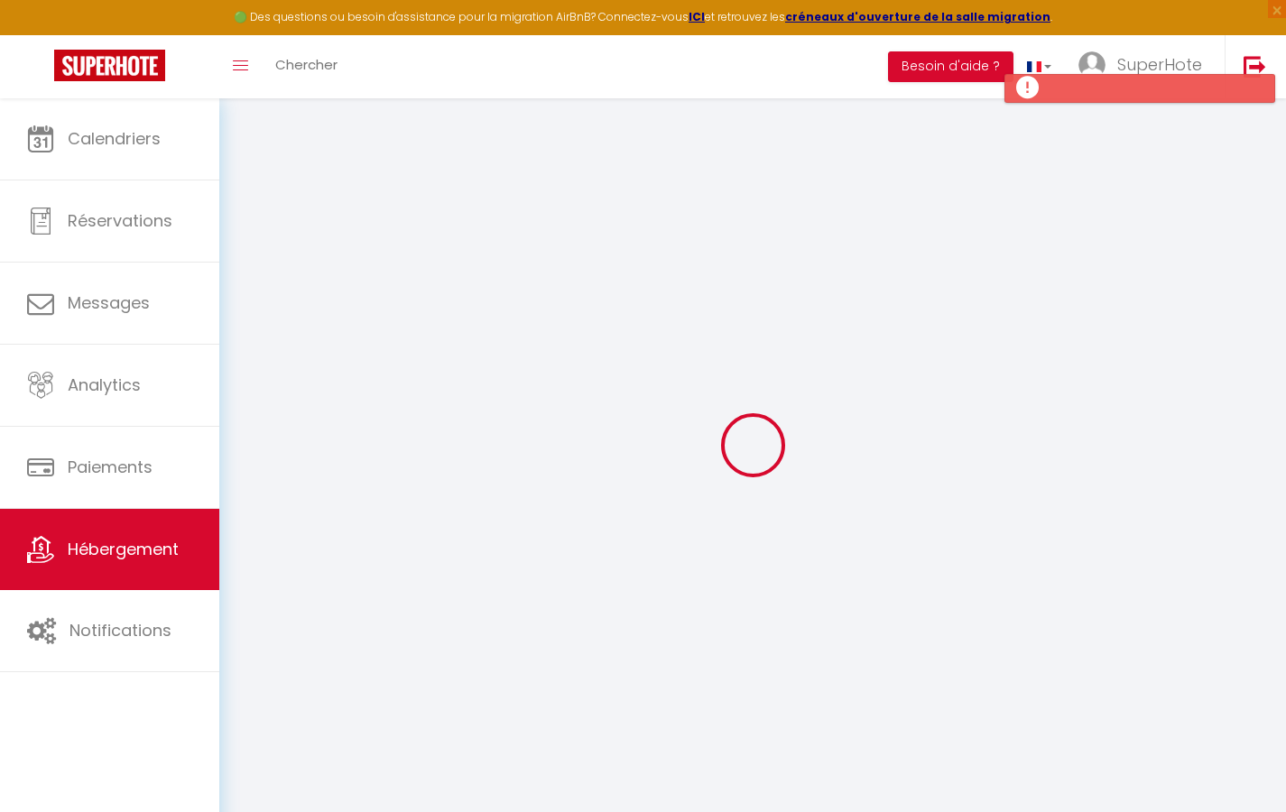
type input "5"
type input "40"
type input "3.99"
type input "500"
select select
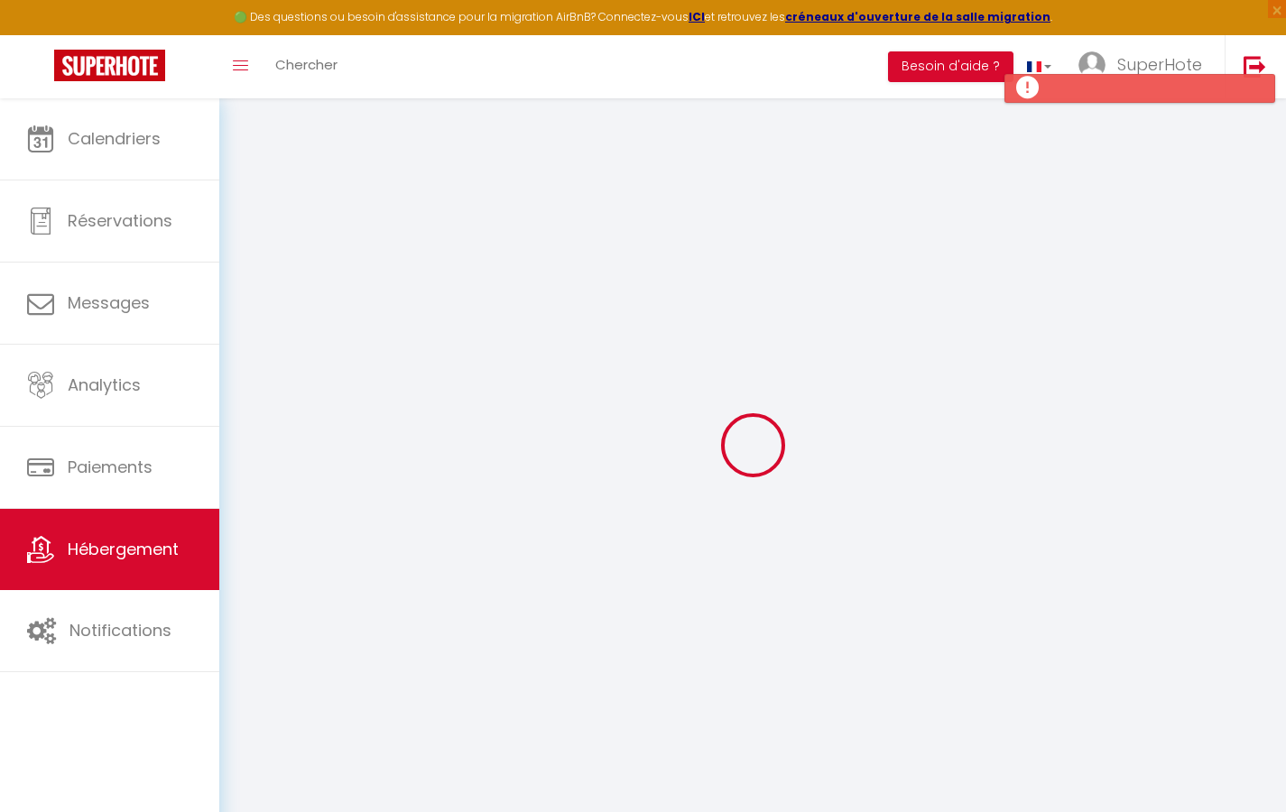
select select
type input "[STREET_ADDRESS]"
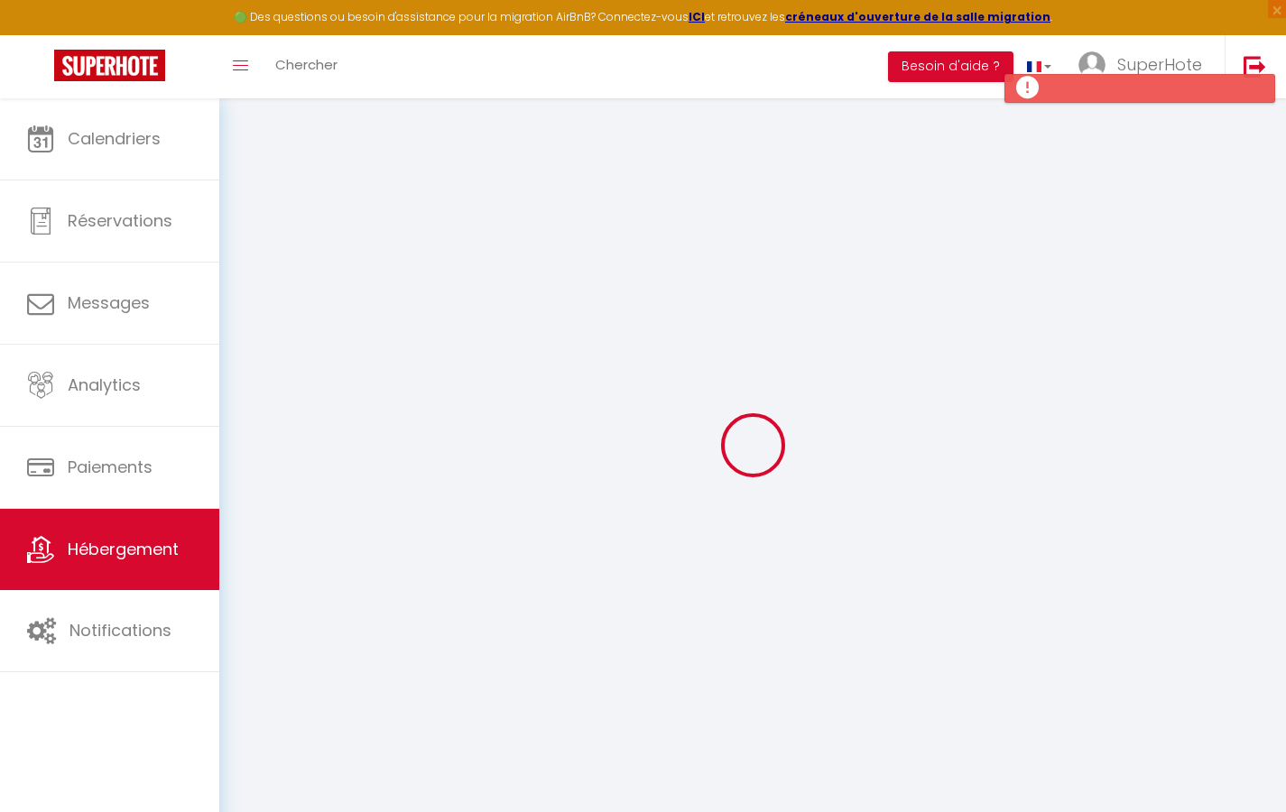
type input "31200"
type input "[GEOGRAPHIC_DATA]"
type input "[EMAIL_ADDRESS][DOMAIN_NAME]"
select select
checkbox input "true"
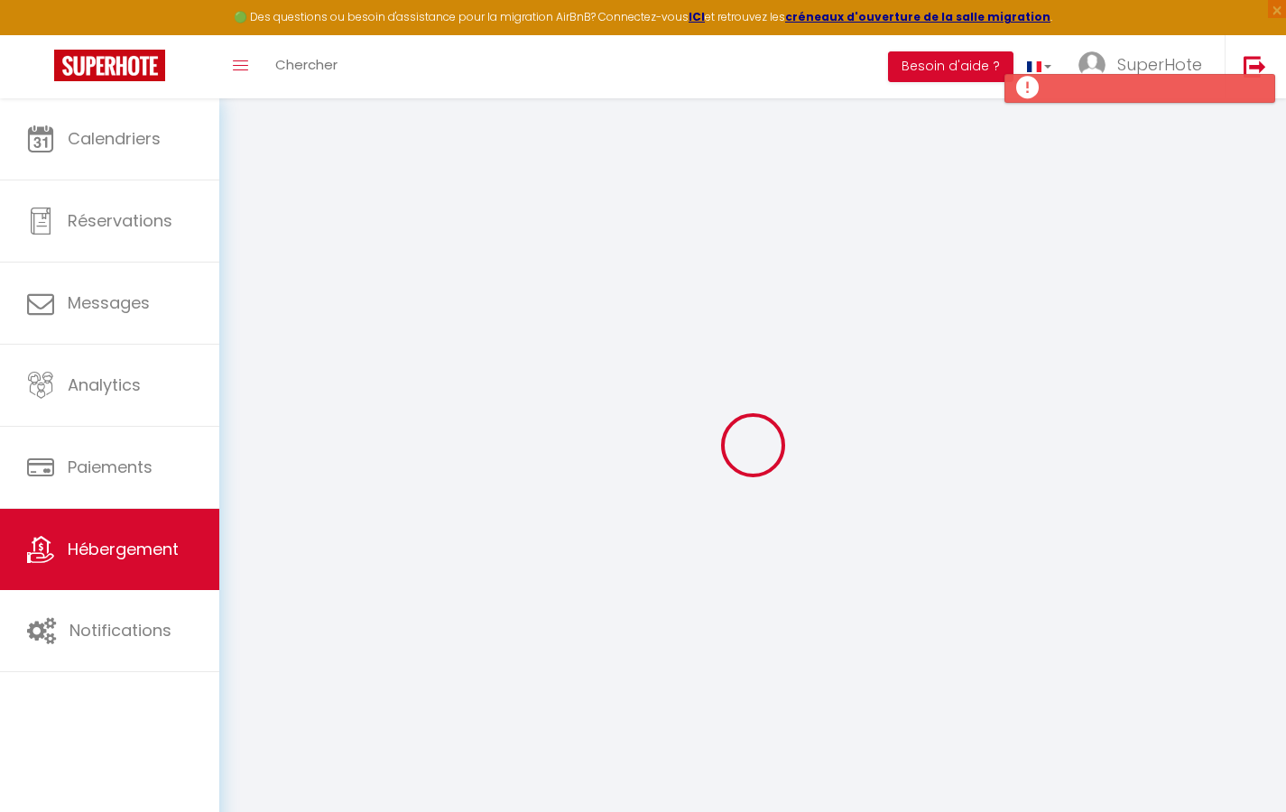
checkbox input "false"
type input "50"
type input "20"
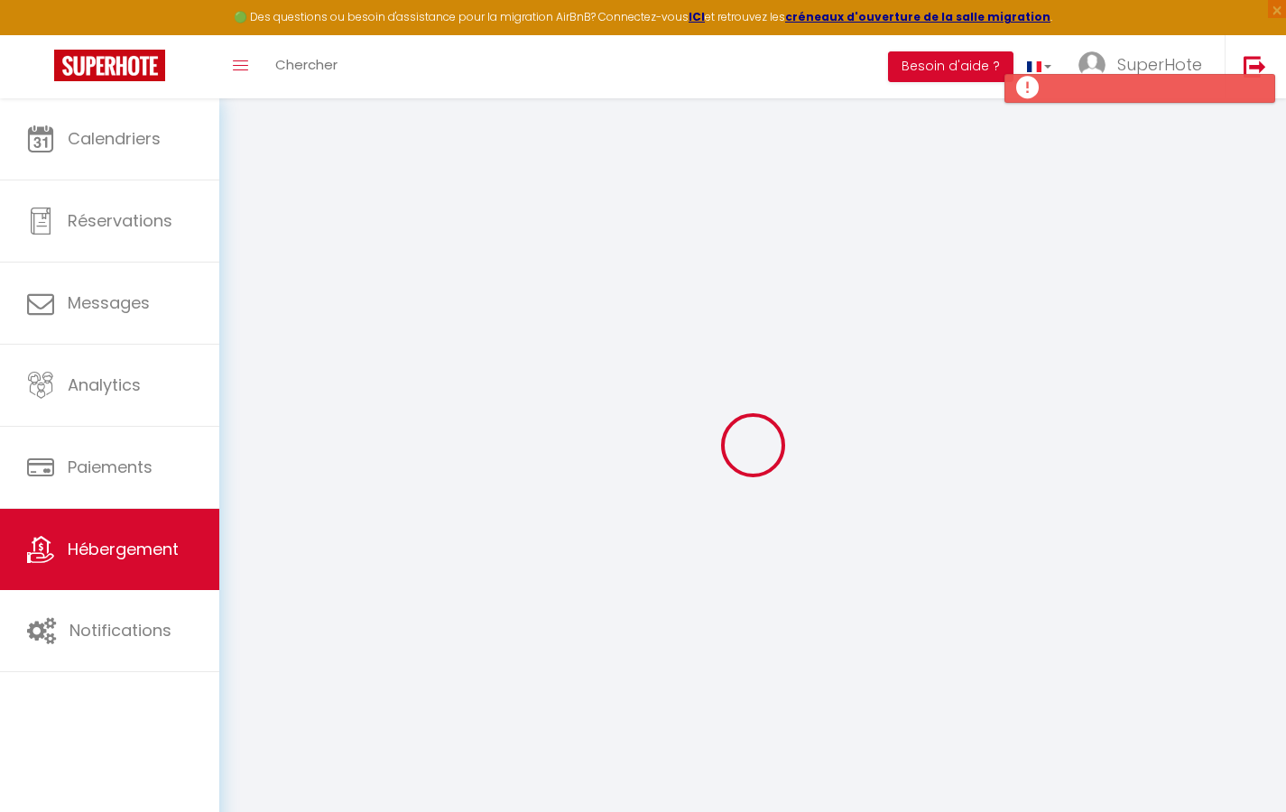
type input "0"
select select
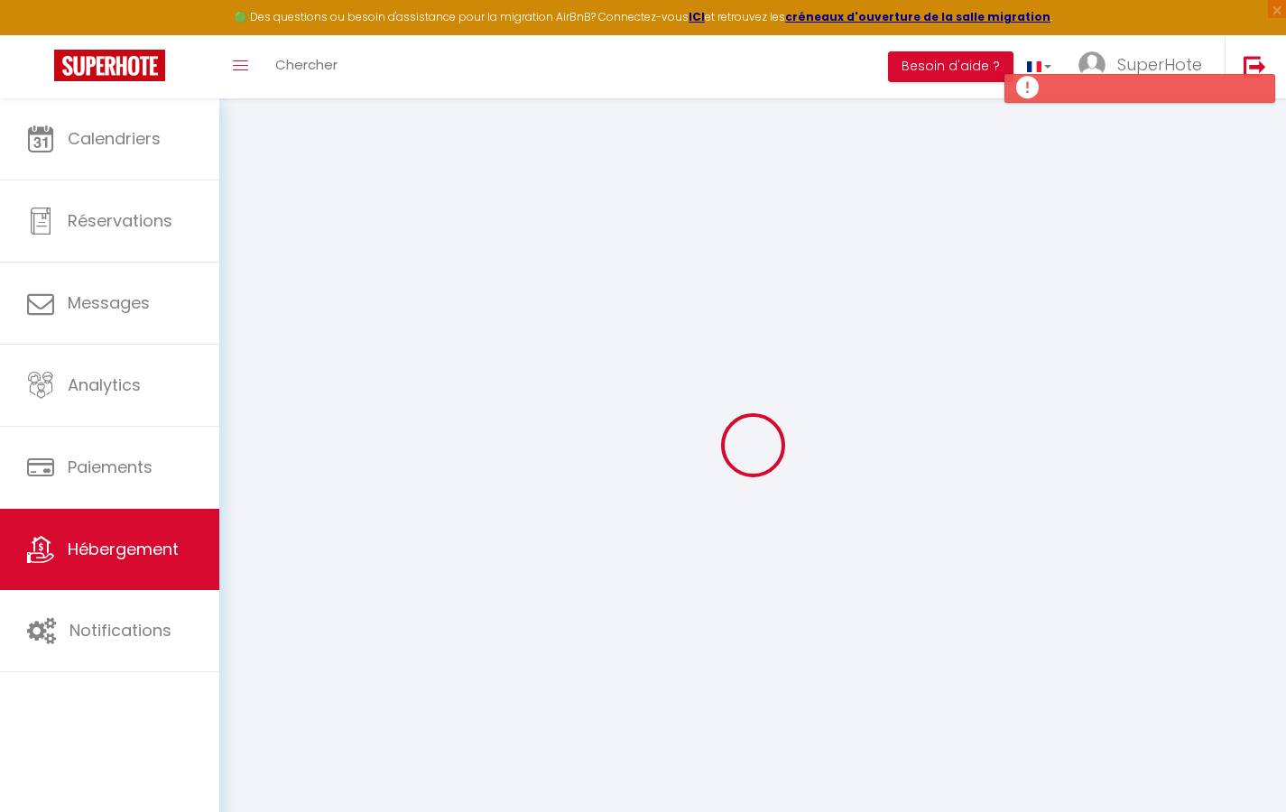
select select
checkbox input "true"
checkbox input "false"
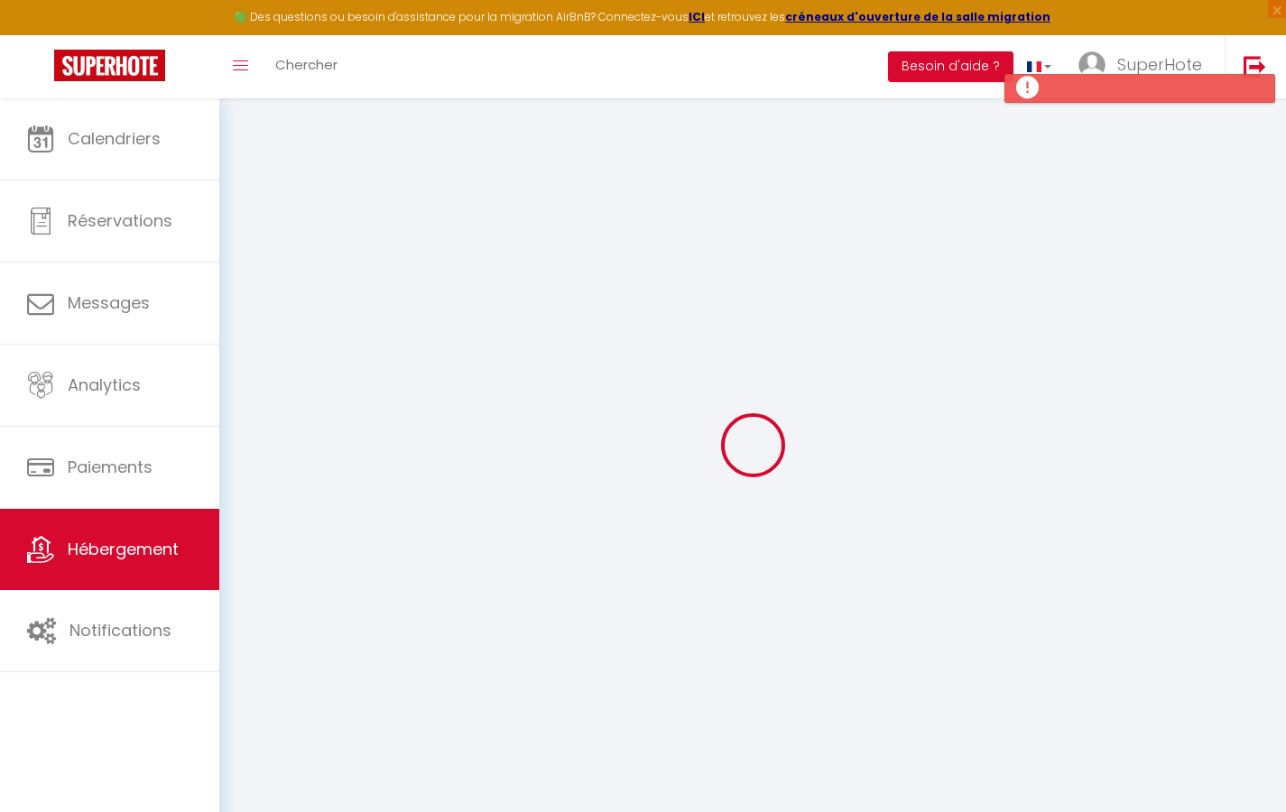
checkbox input "false"
select select
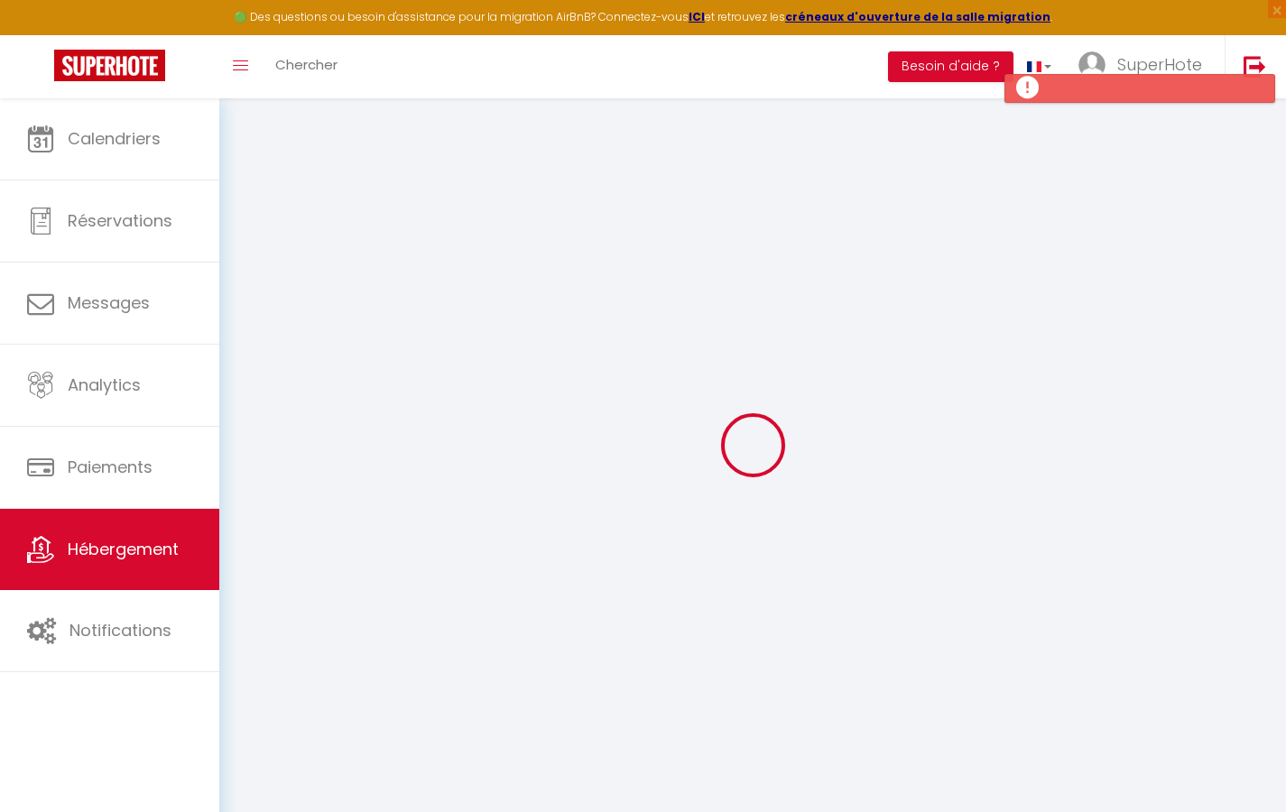
select select
checkbox input "true"
checkbox input "false"
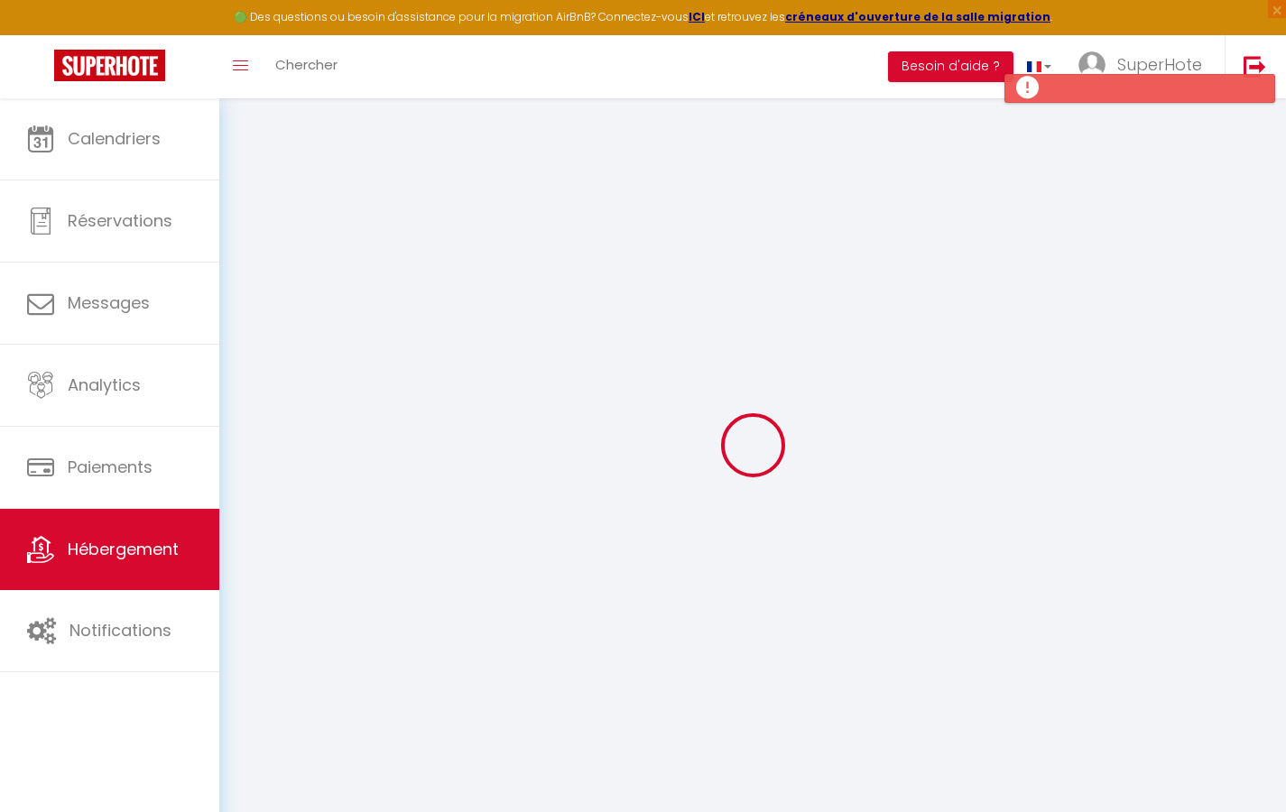
checkbox input "false"
select select "21800"
select select
checkbox input "true"
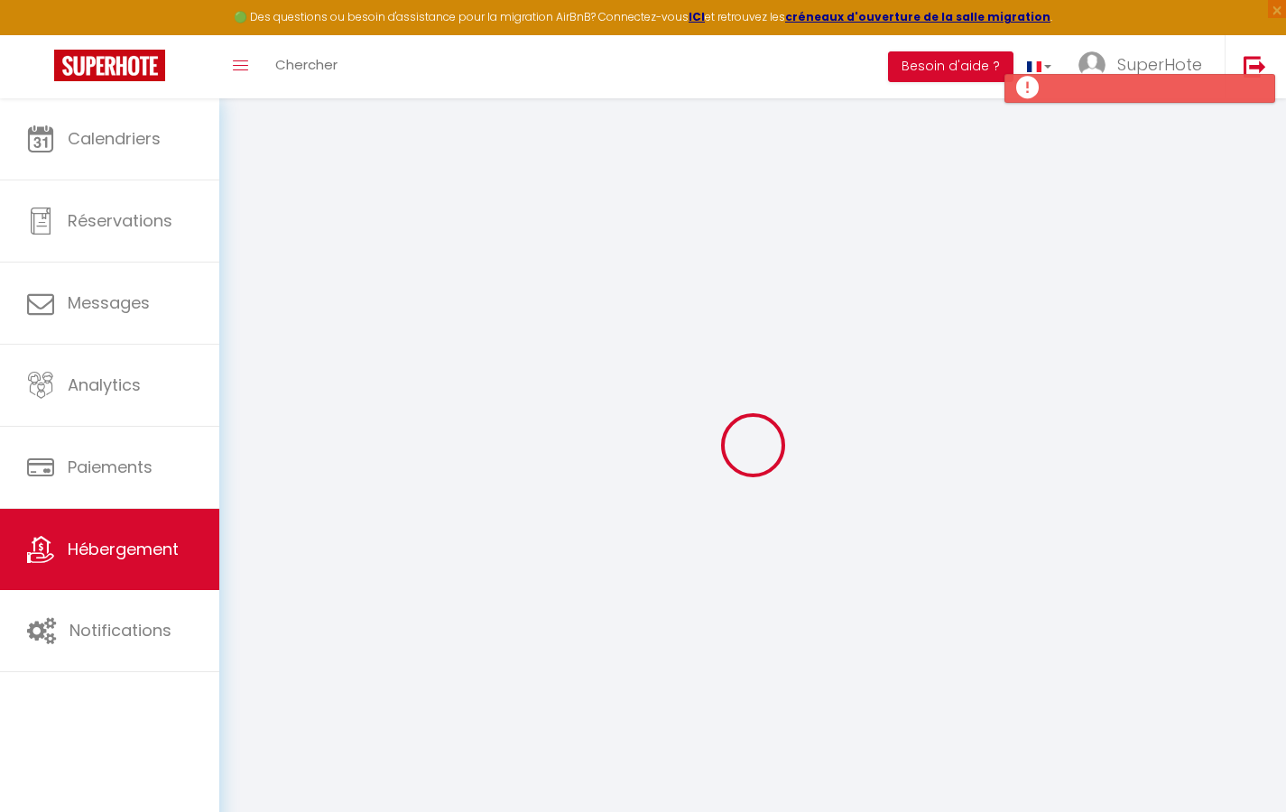
checkbox input "false"
select select
checkbox input "true"
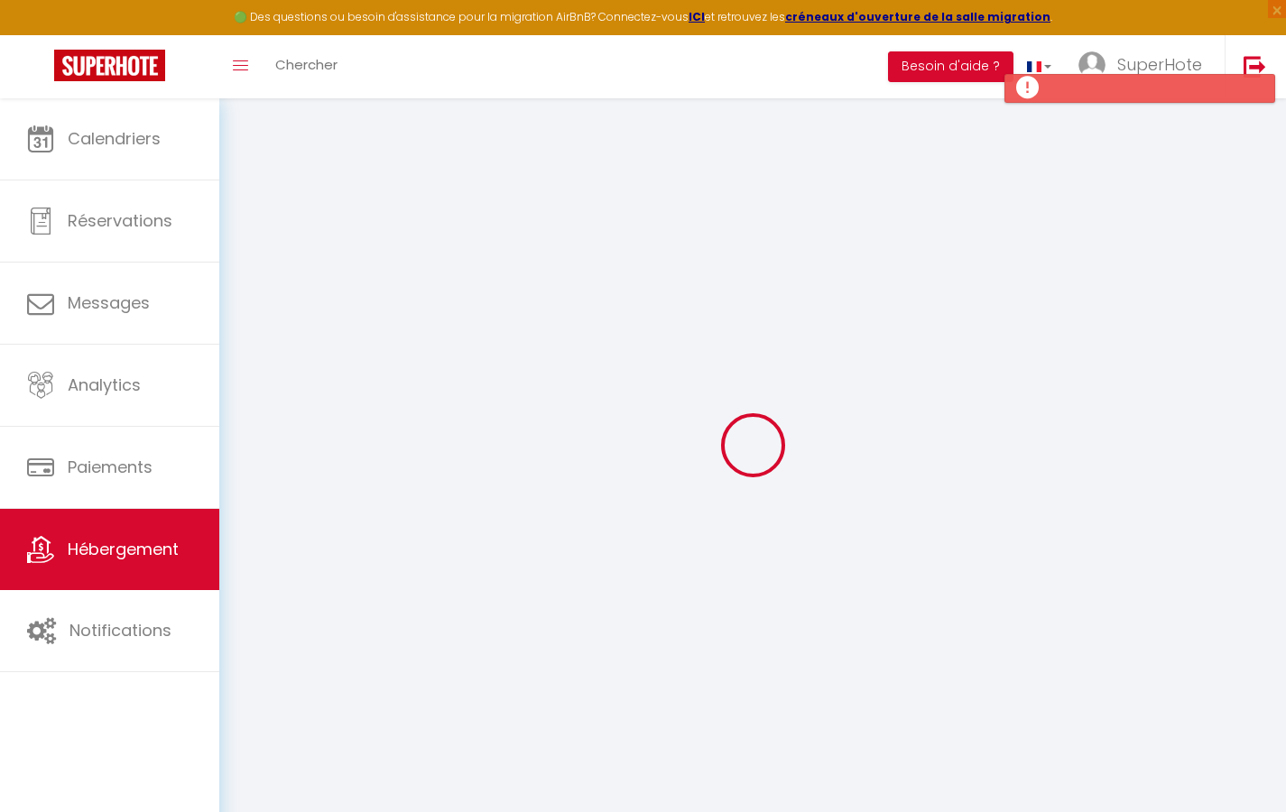
checkbox input "false"
select select "16:00"
select select "23:00"
